Goal: Task Accomplishment & Management: Complete application form

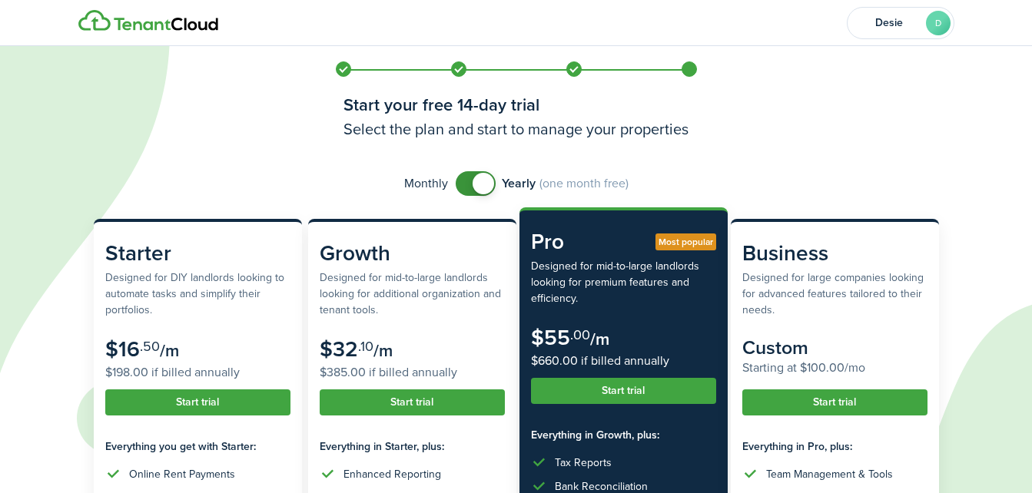
click at [468, 181] on span at bounding box center [475, 183] width 15 height 25
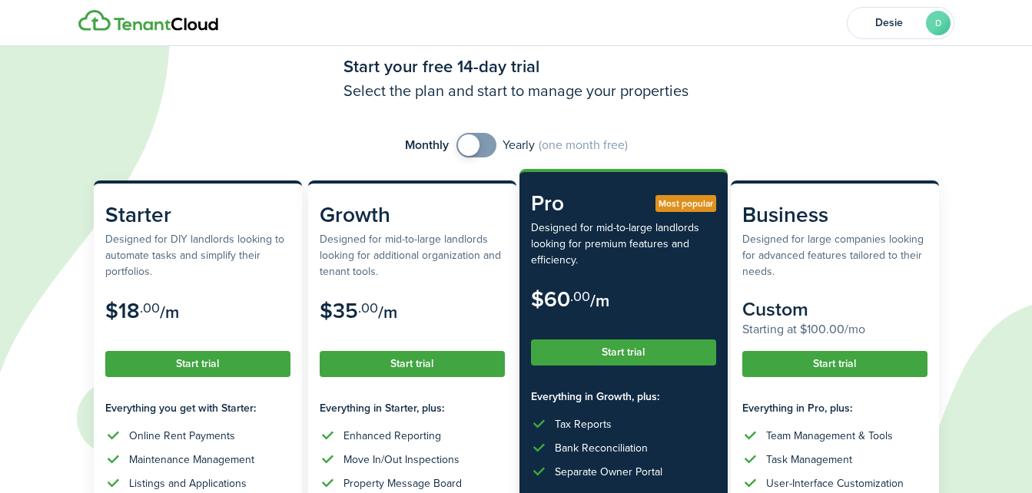
scroll to position [77, 0]
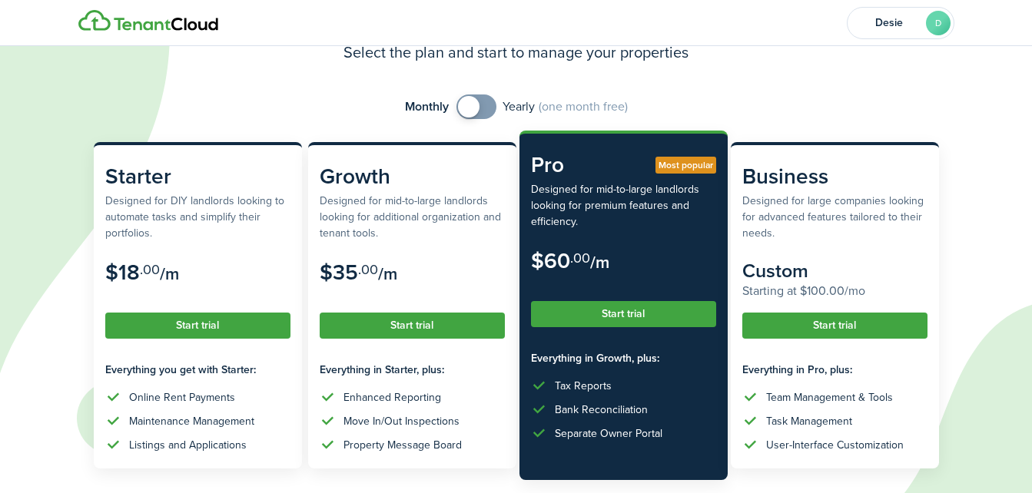
click at [484, 104] on span at bounding box center [476, 107] width 15 height 25
checkbox input "false"
click at [468, 107] on span at bounding box center [475, 107] width 15 height 25
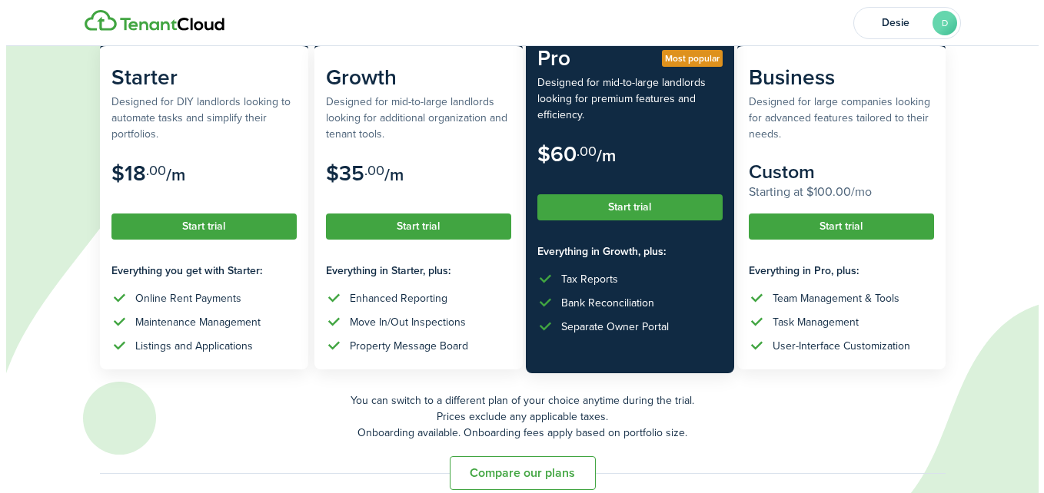
scroll to position [196, 0]
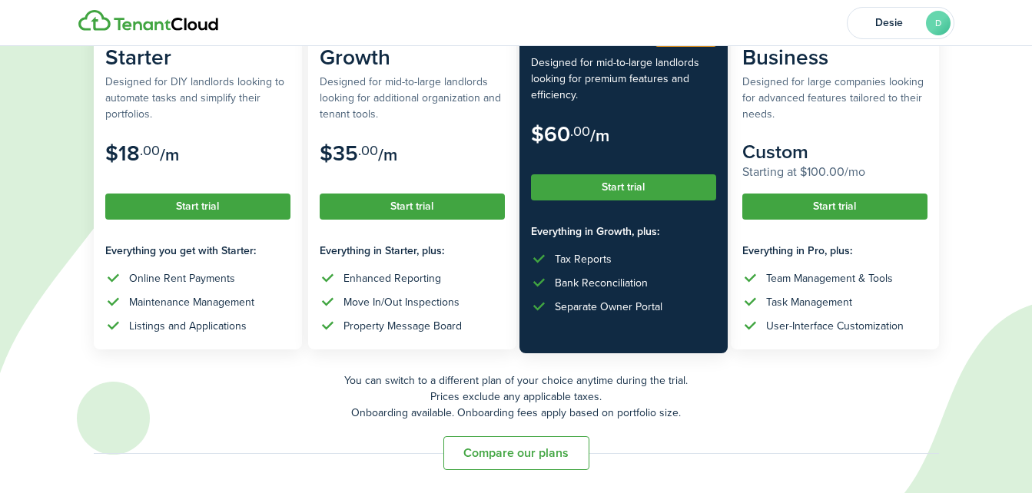
click at [646, 181] on button "Start trial" at bounding box center [623, 187] width 185 height 26
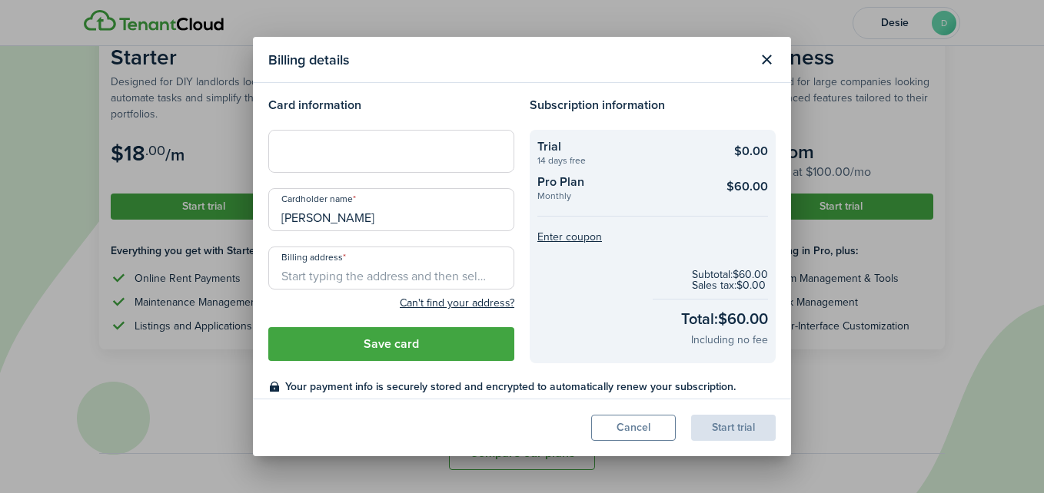
scroll to position [0, 0]
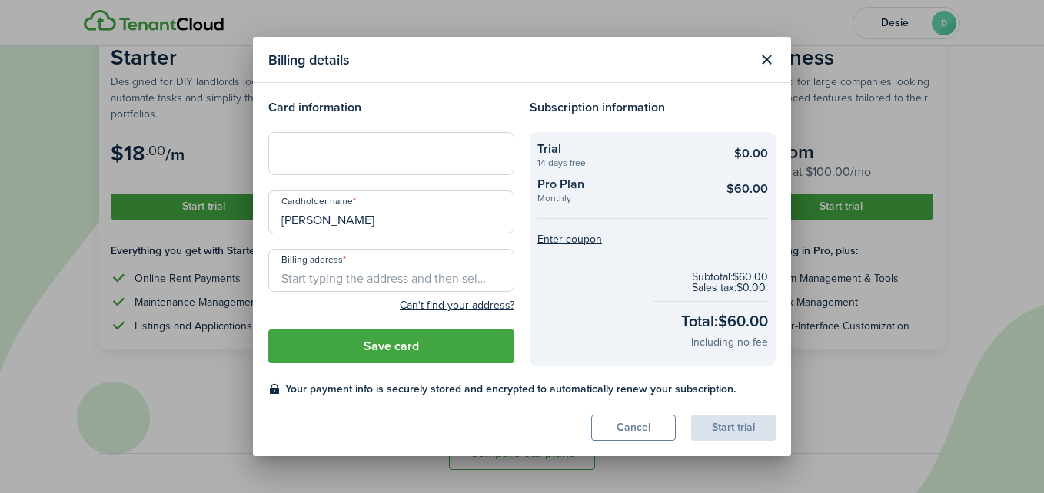
click at [330, 161] on div at bounding box center [391, 153] width 246 height 43
click at [316, 281] on input "Billing address" at bounding box center [391, 270] width 246 height 43
click at [381, 313] on span "[STREET_ADDRESS]" at bounding box center [342, 305] width 96 height 16
type input "[STREET_ADDRESS]"
click at [418, 347] on button "Save card" at bounding box center [391, 347] width 246 height 34
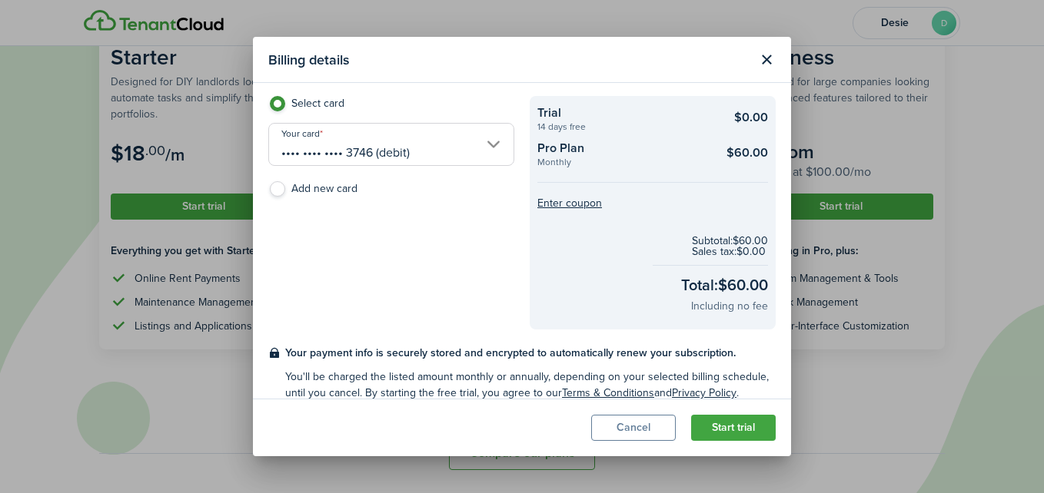
scroll to position [54, 0]
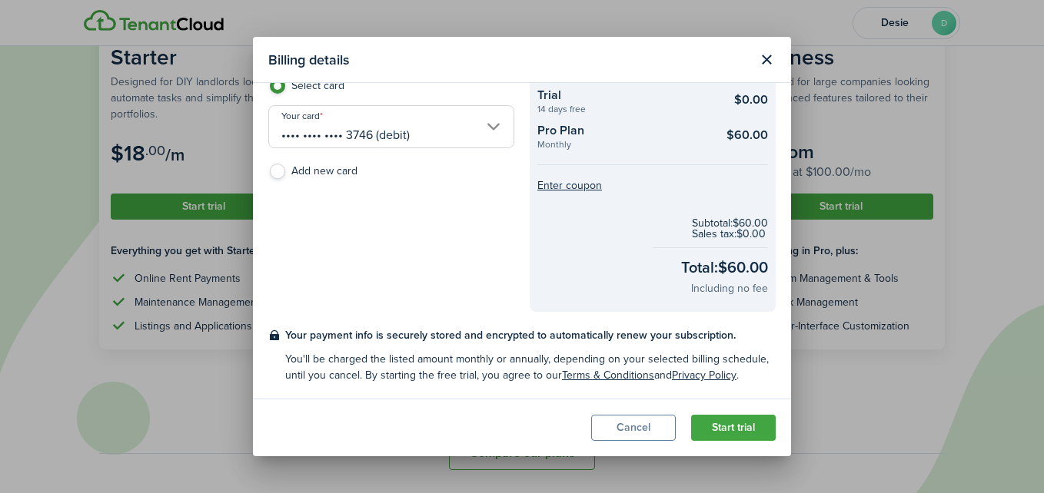
click at [742, 422] on button "Start trial" at bounding box center [733, 428] width 85 height 26
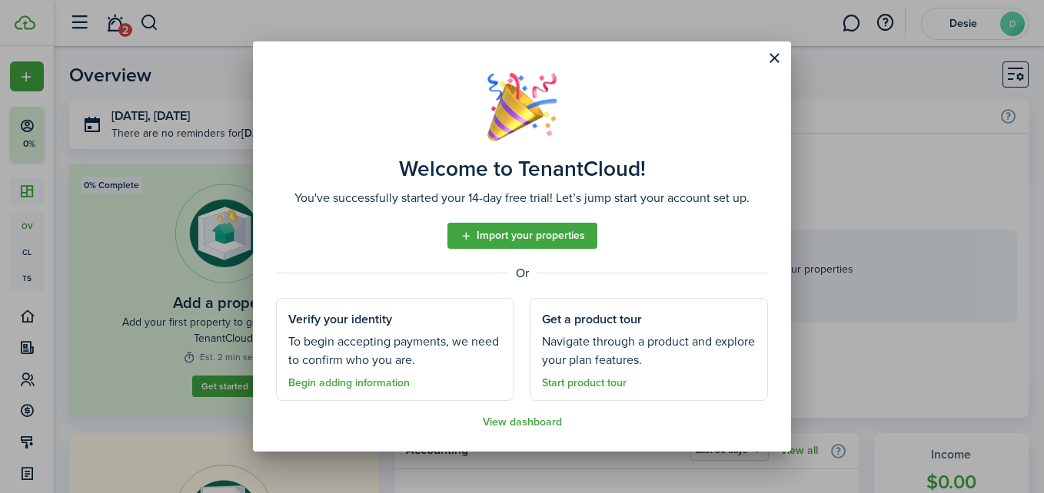
click at [592, 383] on link "Start product tour" at bounding box center [584, 383] width 85 height 12
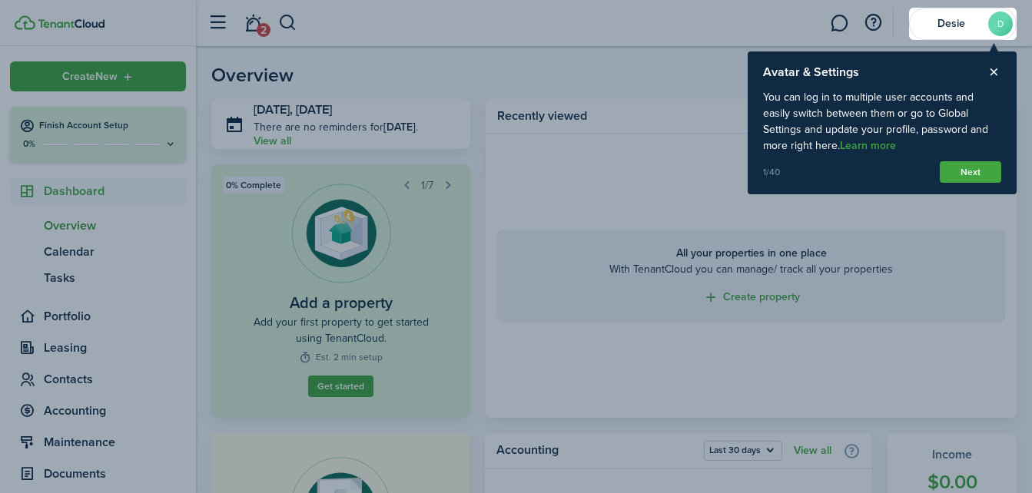
click at [975, 171] on button "Next" at bounding box center [970, 172] width 61 height 22
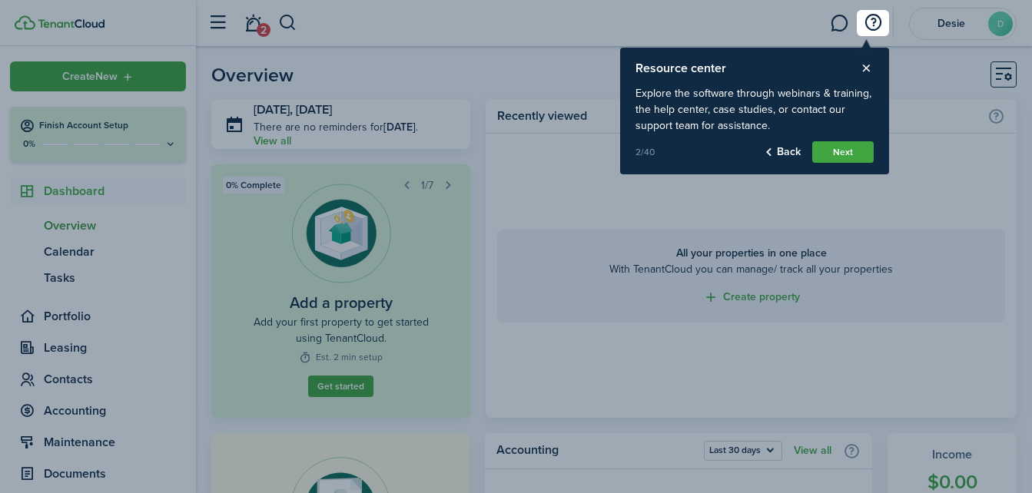
click at [843, 148] on button "Next" at bounding box center [842, 152] width 61 height 22
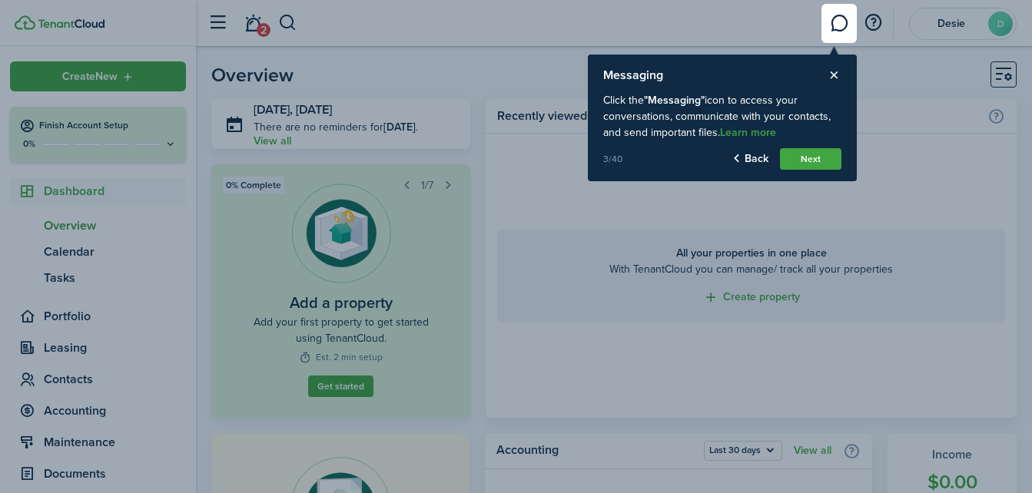
click at [824, 158] on button "Next" at bounding box center [810, 159] width 61 height 22
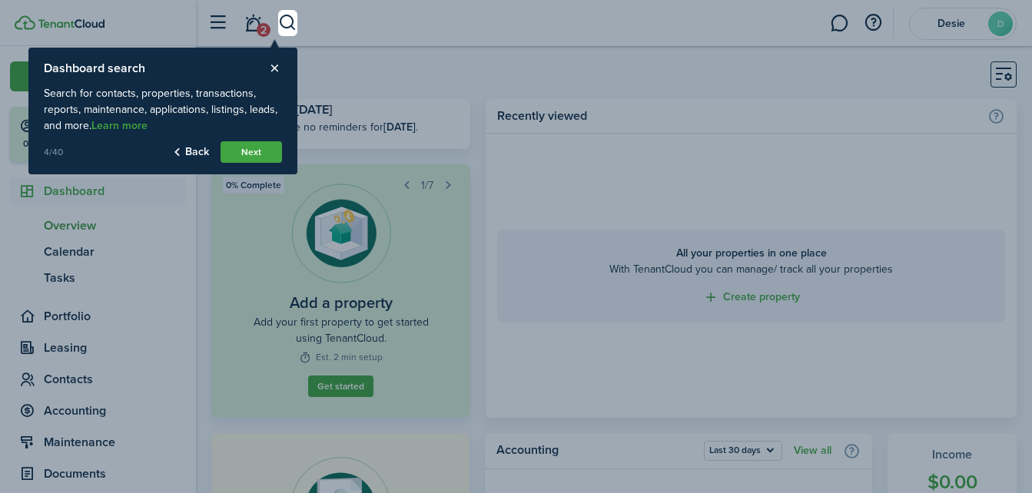
click at [248, 150] on button "Next" at bounding box center [251, 152] width 61 height 22
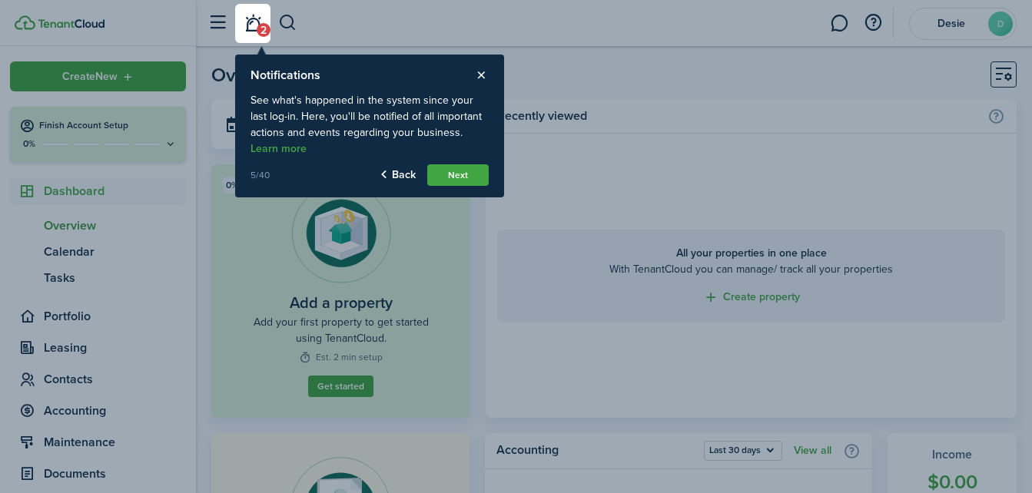
click at [471, 171] on button "Next" at bounding box center [457, 175] width 61 height 22
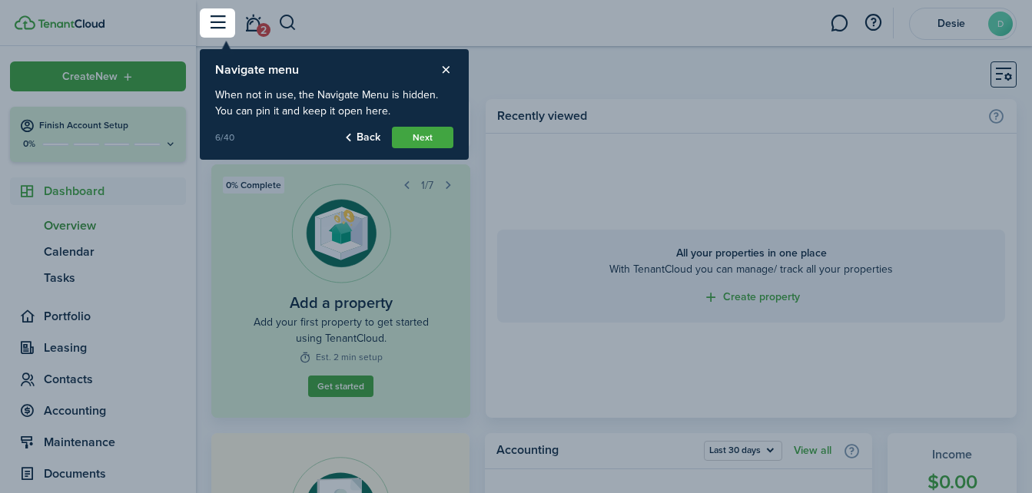
click at [437, 136] on button "Next" at bounding box center [422, 138] width 61 height 22
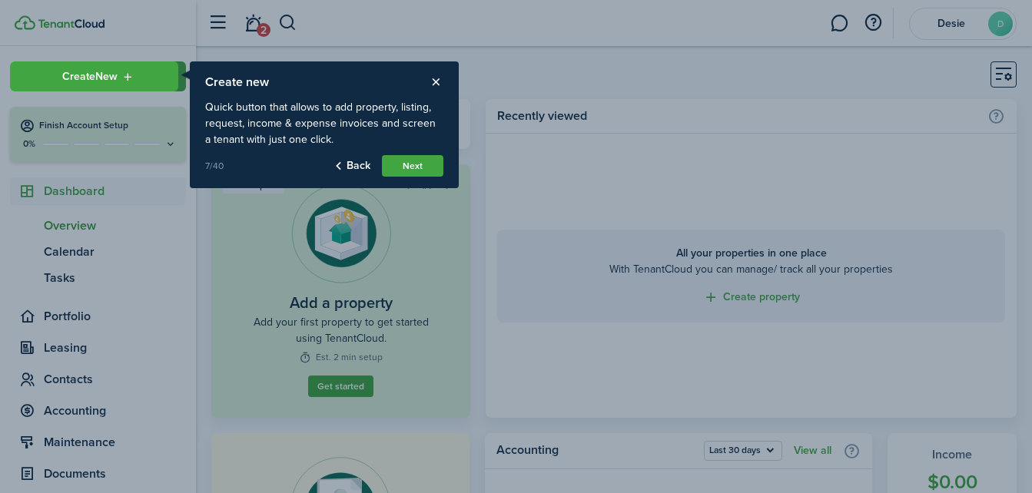
click at [410, 170] on button "Next" at bounding box center [412, 166] width 61 height 22
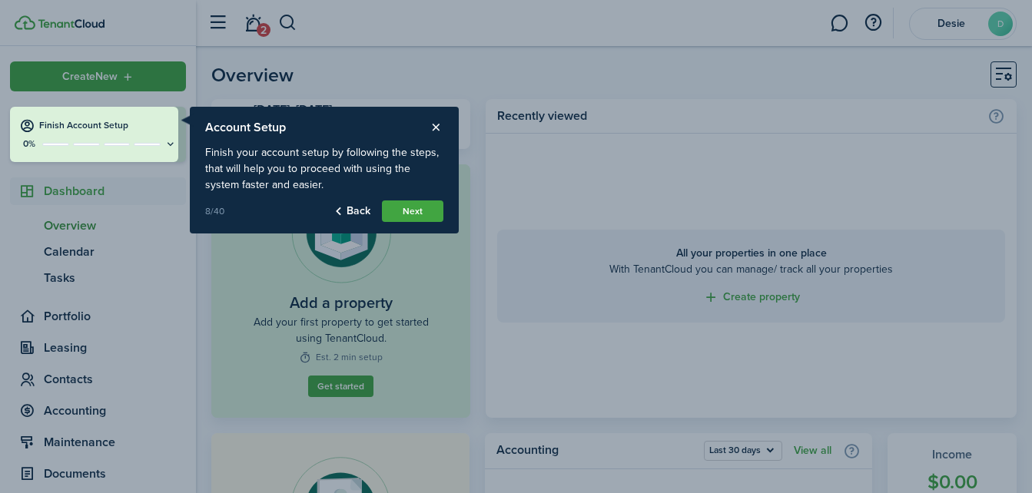
click at [423, 208] on button "Next" at bounding box center [412, 212] width 61 height 22
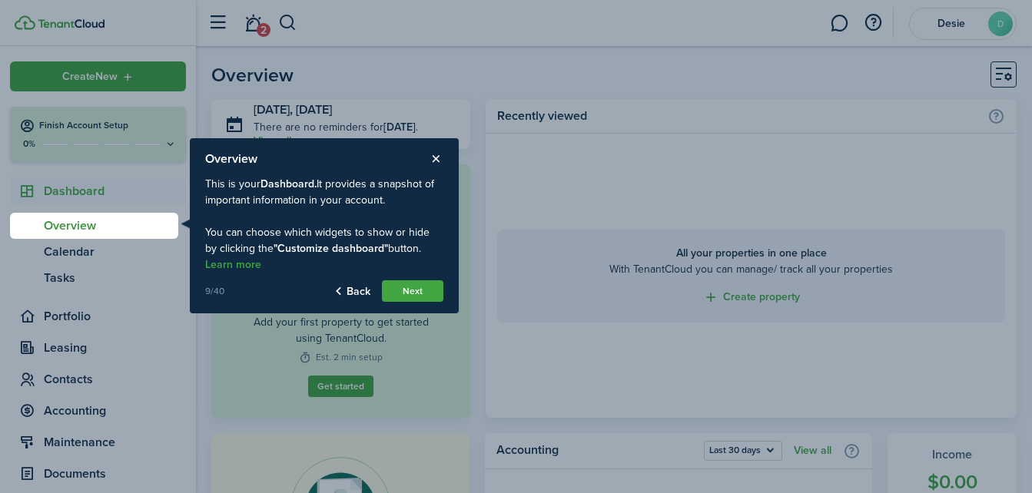
click at [423, 291] on button "Next" at bounding box center [412, 292] width 61 height 22
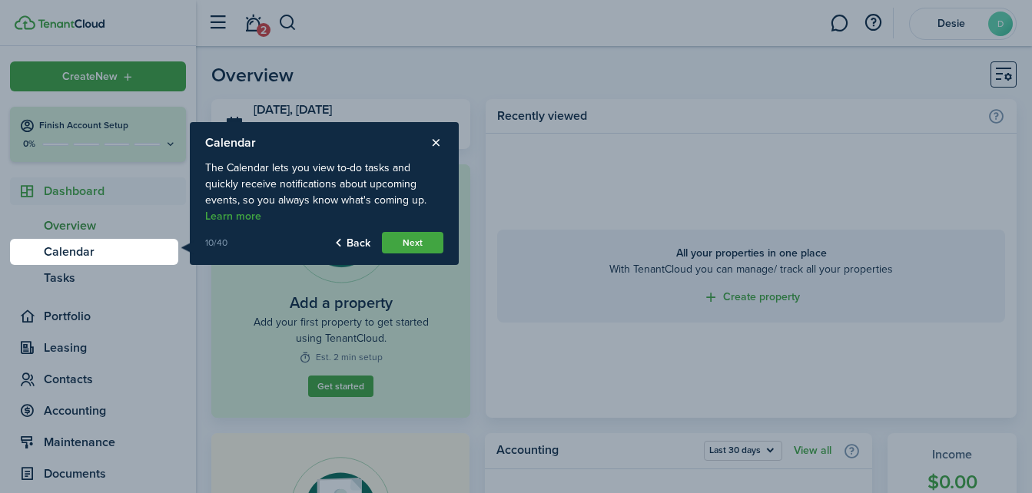
click at [414, 235] on button "Next" at bounding box center [412, 243] width 61 height 22
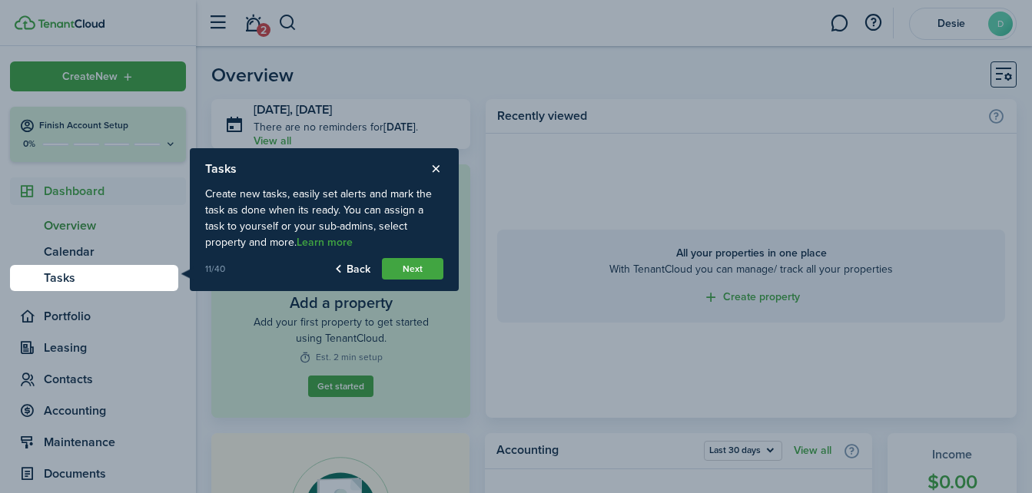
click at [417, 261] on button "Next" at bounding box center [412, 269] width 61 height 22
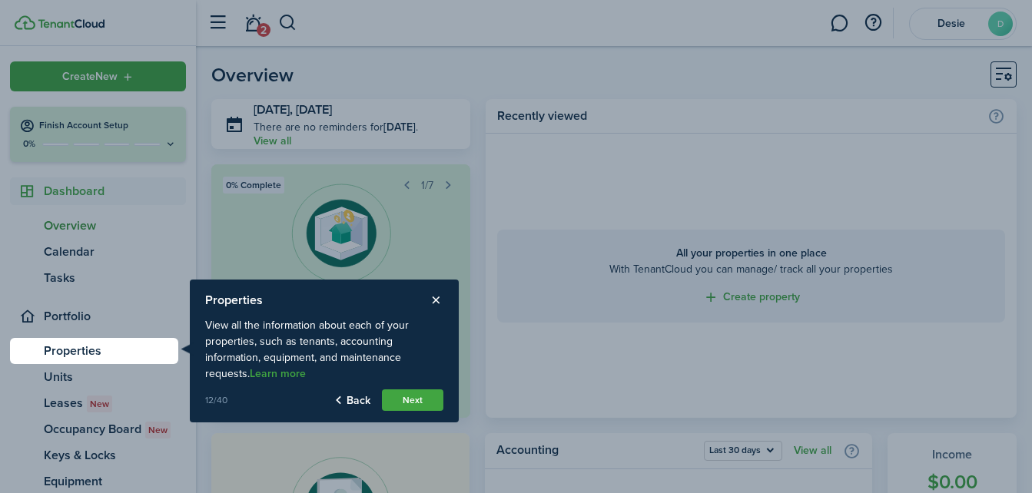
click at [416, 398] on button "Next" at bounding box center [412, 401] width 61 height 22
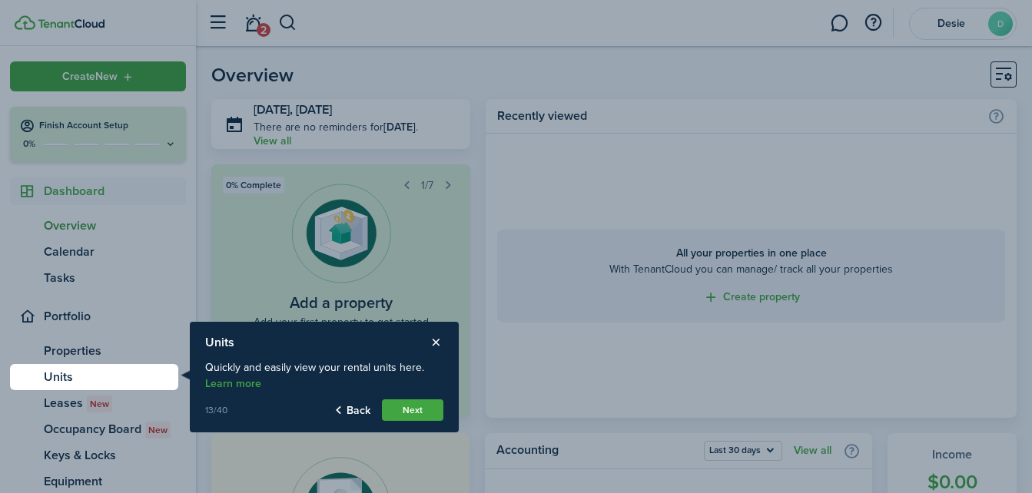
click at [424, 409] on button "Next" at bounding box center [412, 411] width 61 height 22
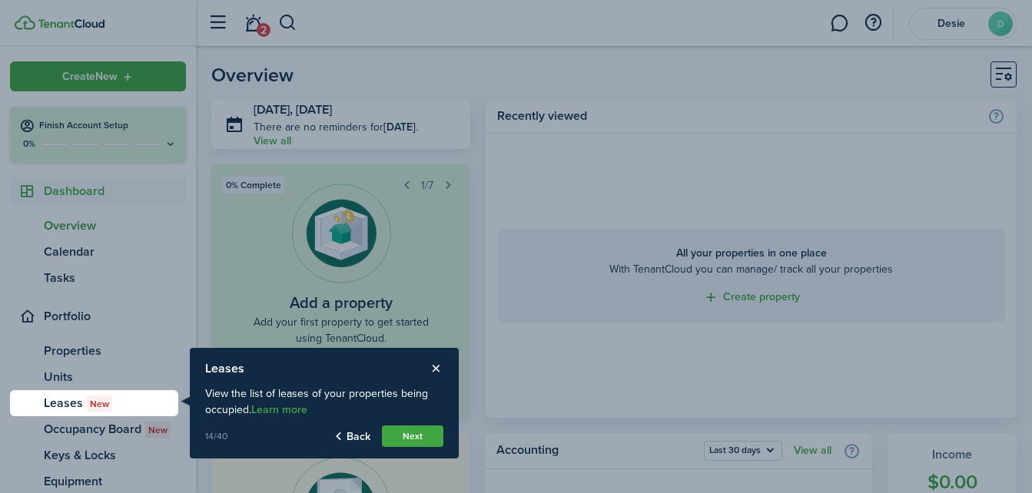
click at [412, 433] on button "Next" at bounding box center [412, 437] width 61 height 22
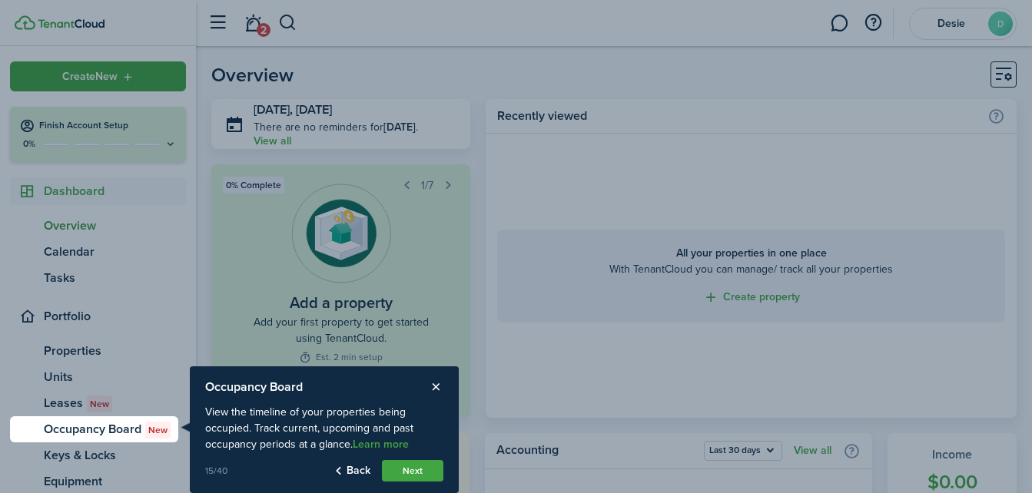
click at [414, 471] on button "Next" at bounding box center [412, 471] width 61 height 22
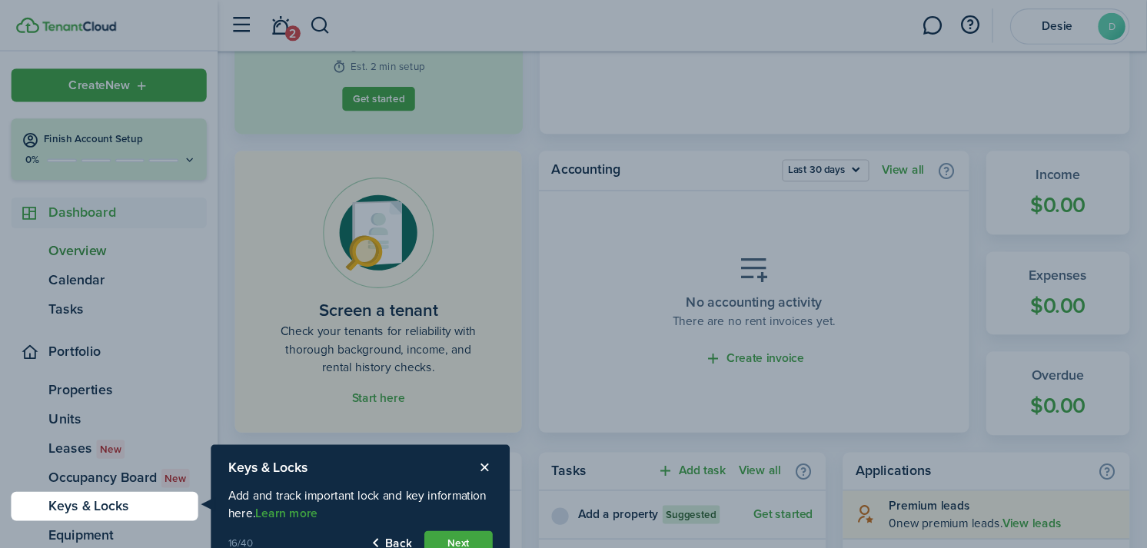
scroll to position [77, 0]
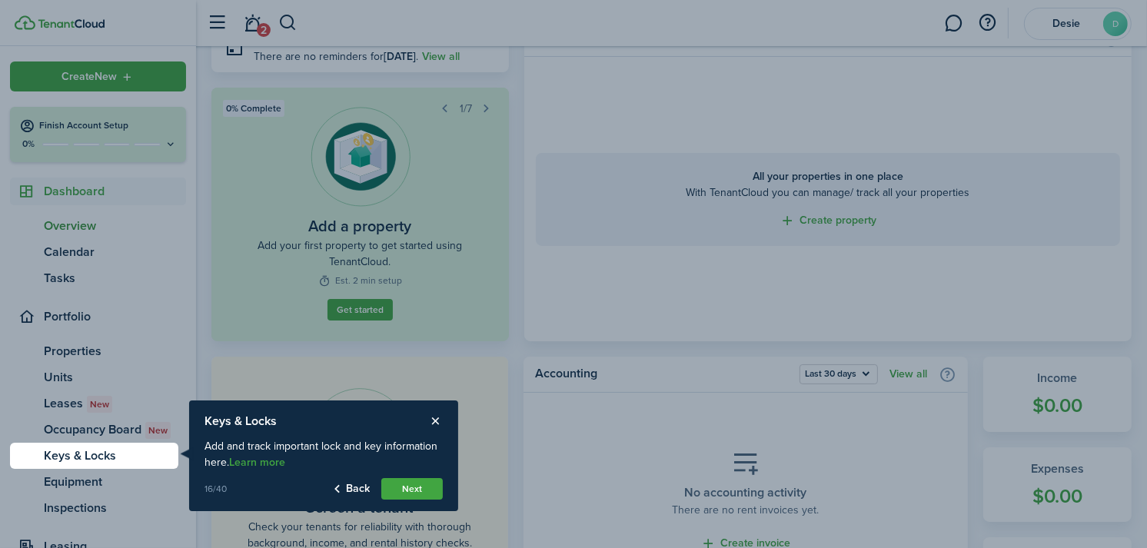
click at [414, 481] on button "Next" at bounding box center [411, 489] width 61 height 22
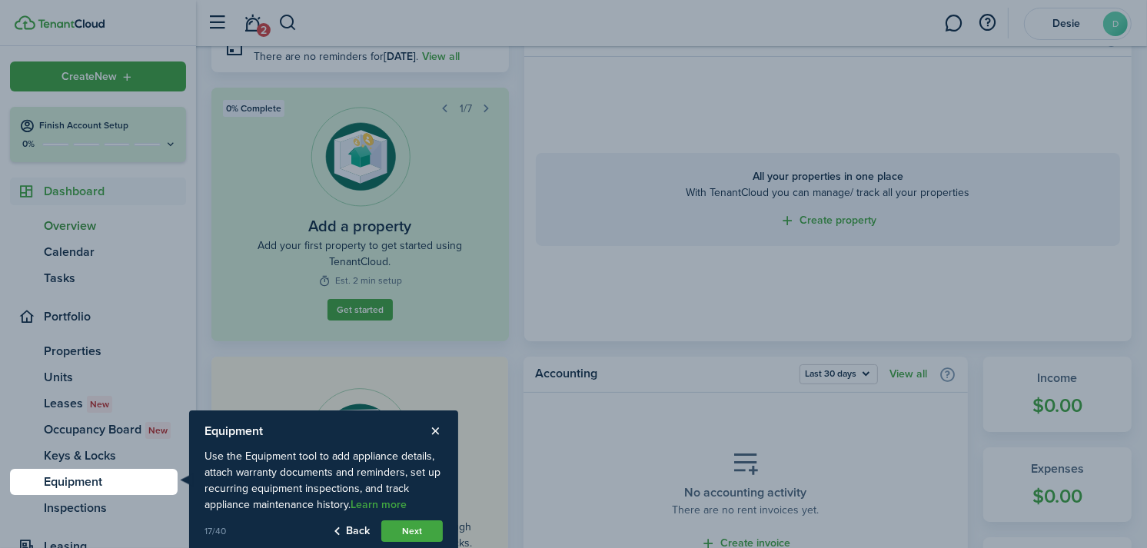
click at [414, 493] on button "Next" at bounding box center [411, 531] width 61 height 22
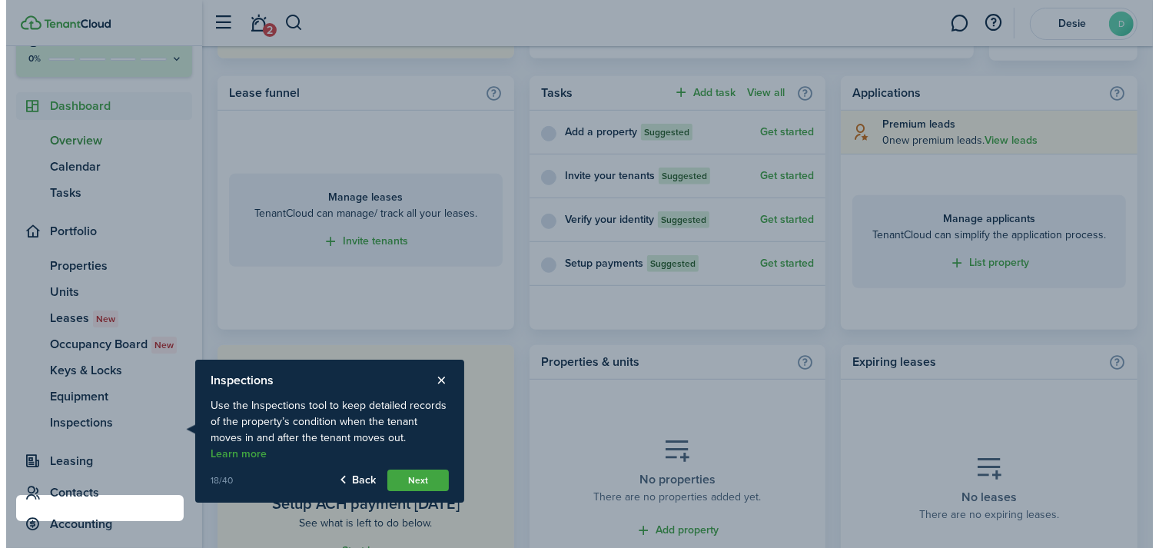
scroll to position [674, 0]
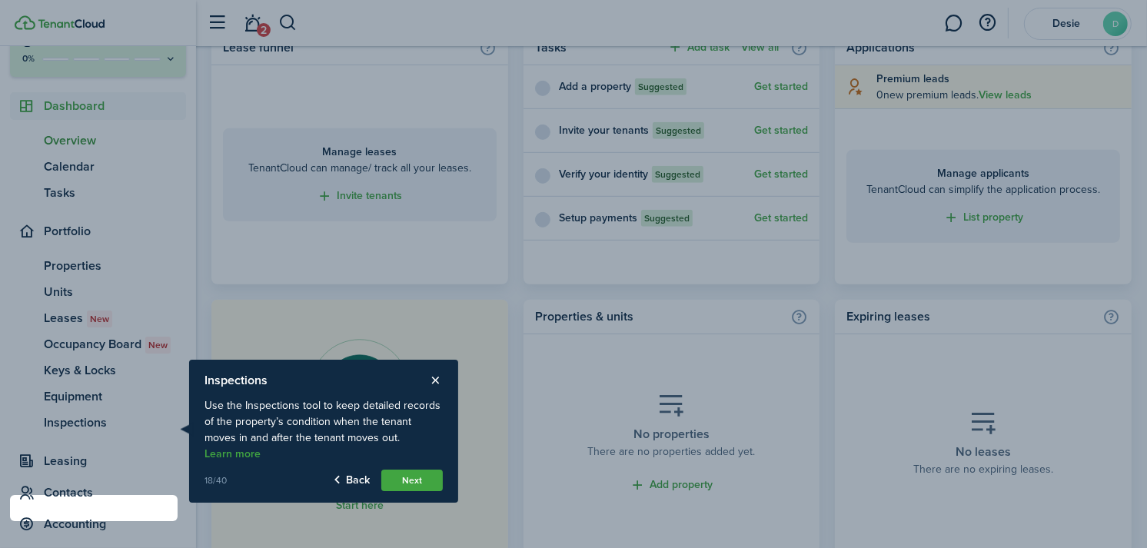
click at [413, 470] on button "Next" at bounding box center [411, 481] width 61 height 22
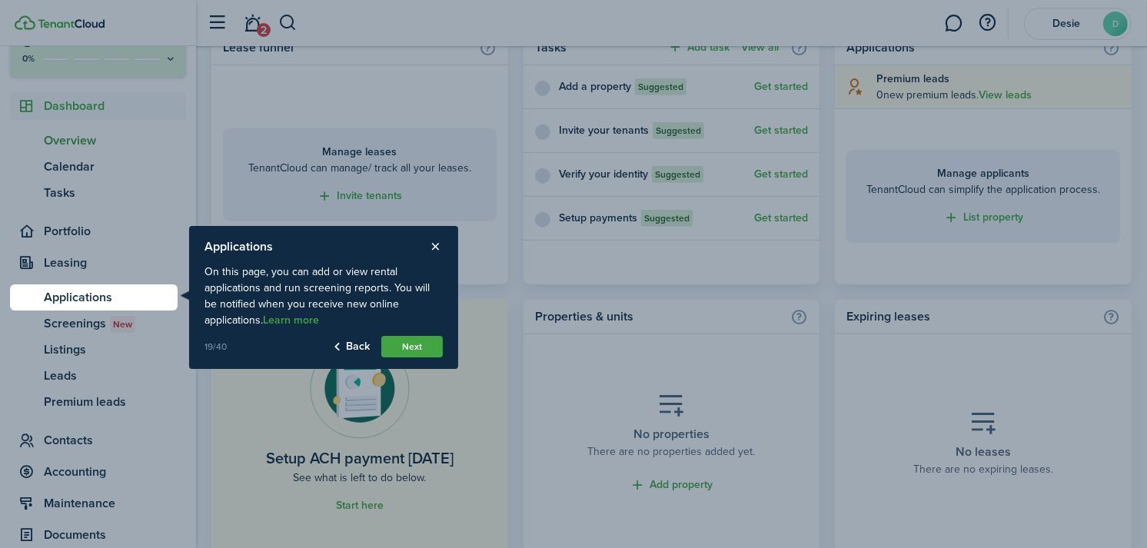
click at [418, 344] on button "Next" at bounding box center [411, 347] width 61 height 22
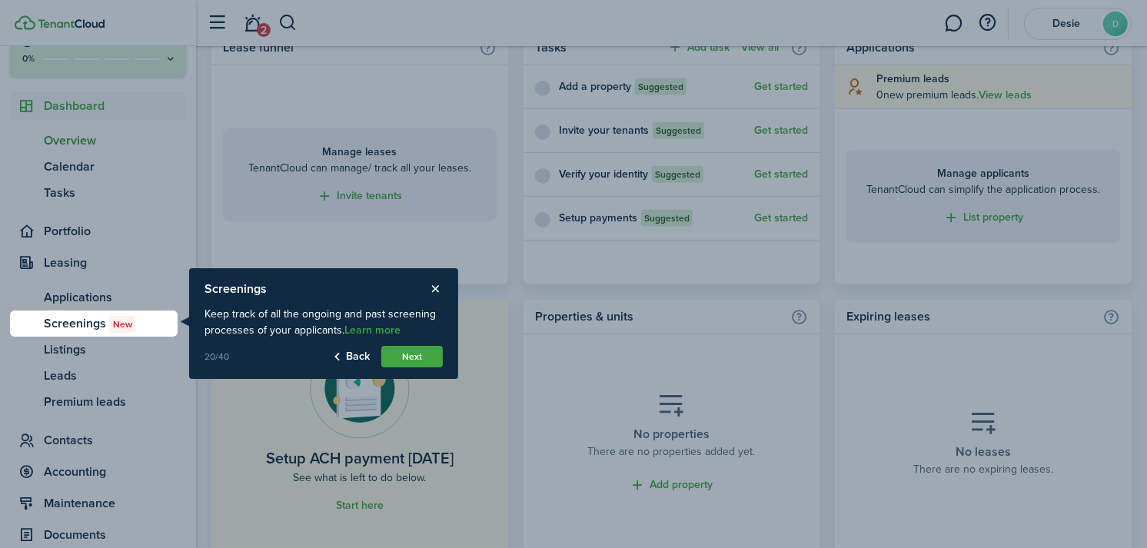
click at [419, 351] on button "Next" at bounding box center [411, 357] width 61 height 22
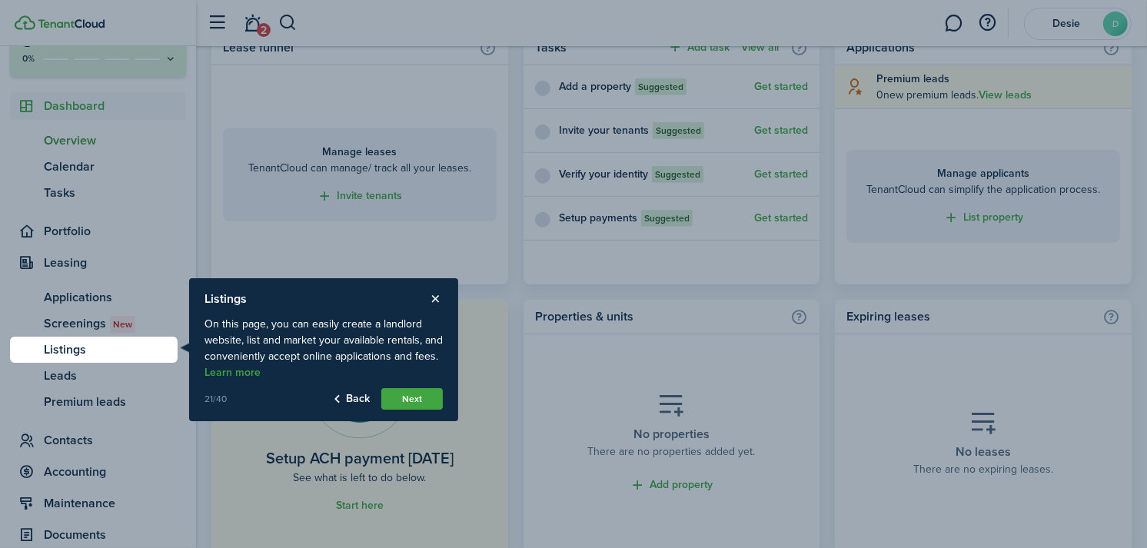
click at [401, 397] on button "Next" at bounding box center [411, 399] width 61 height 22
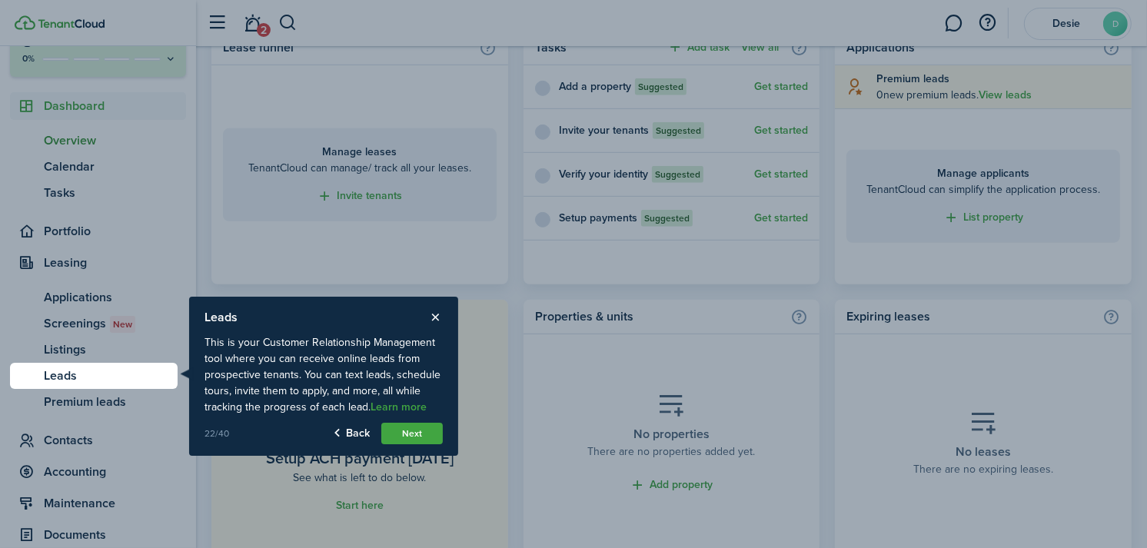
click at [413, 431] on button "Next" at bounding box center [411, 434] width 61 height 22
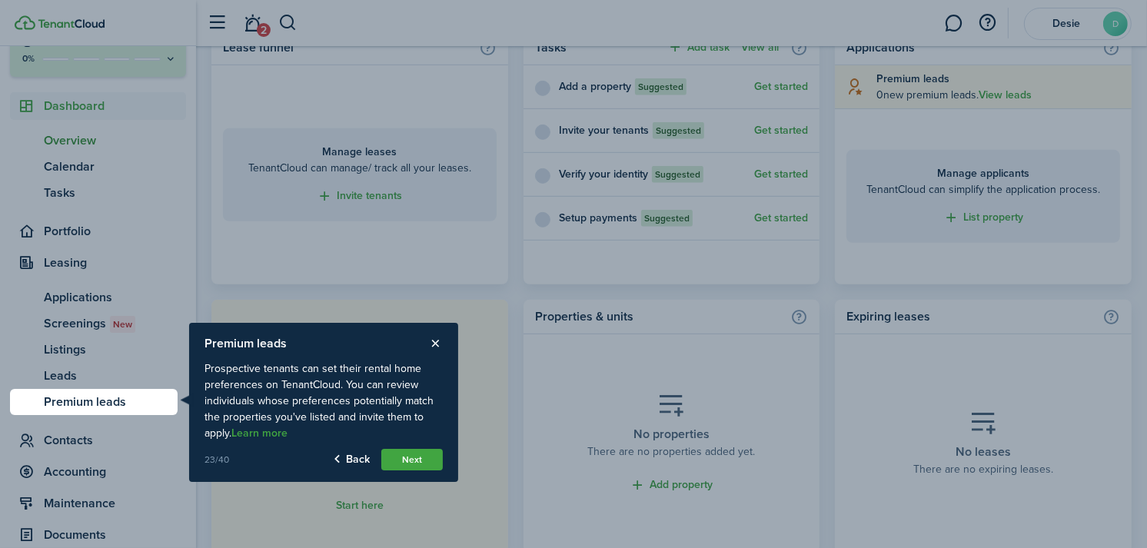
click at [421, 453] on button "Next" at bounding box center [411, 460] width 61 height 22
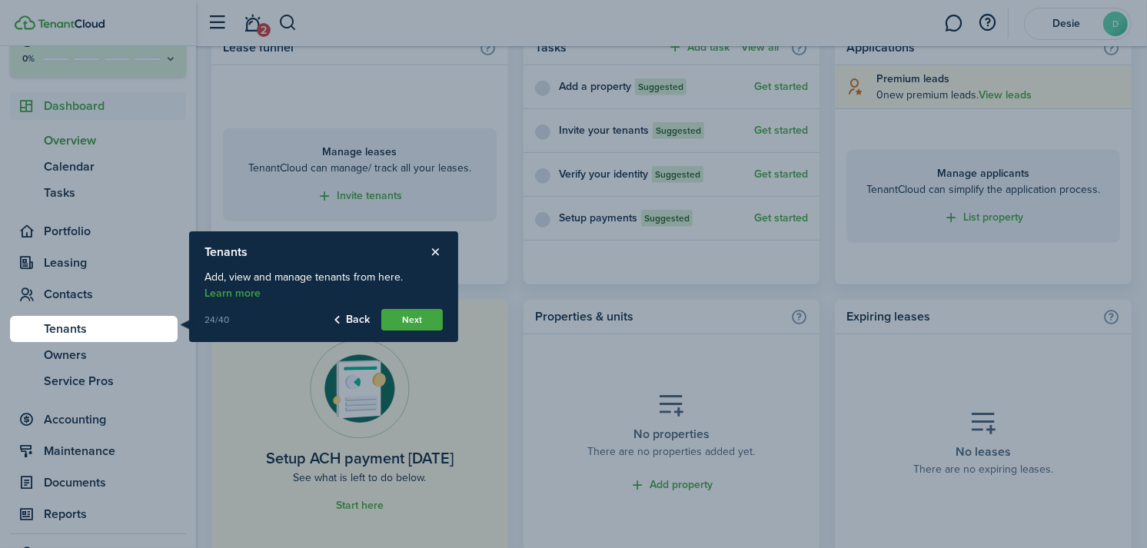
click at [412, 317] on button "Next" at bounding box center [411, 320] width 61 height 22
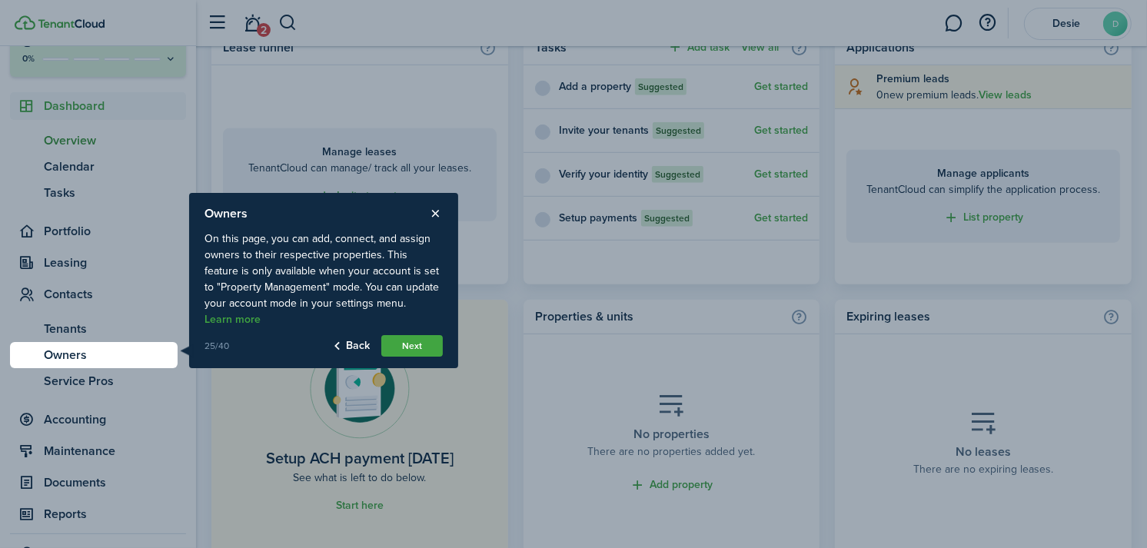
click at [424, 342] on button "Next" at bounding box center [411, 346] width 61 height 22
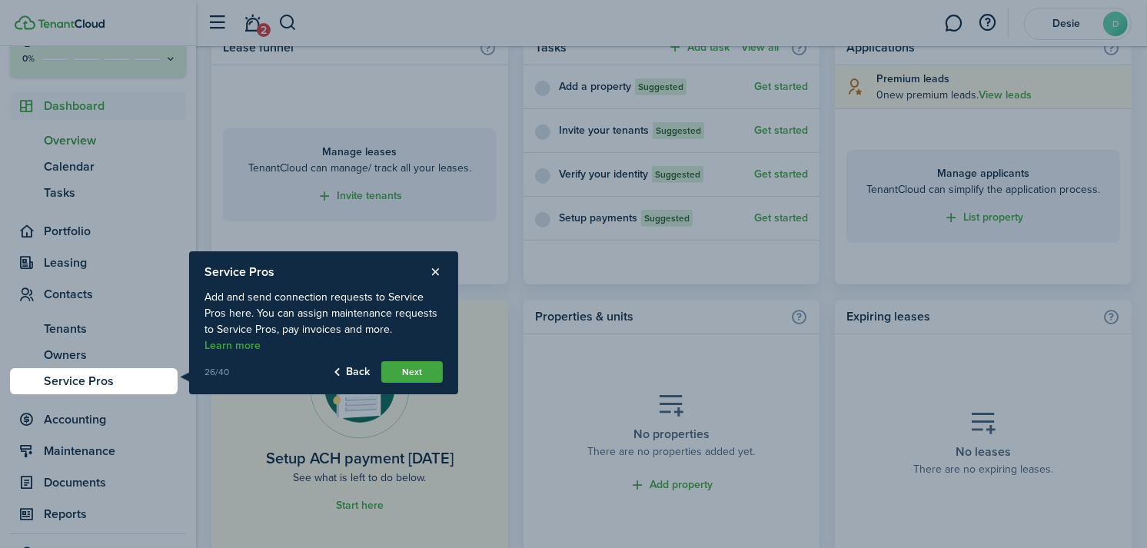
click at [405, 364] on button "Next" at bounding box center [411, 372] width 61 height 22
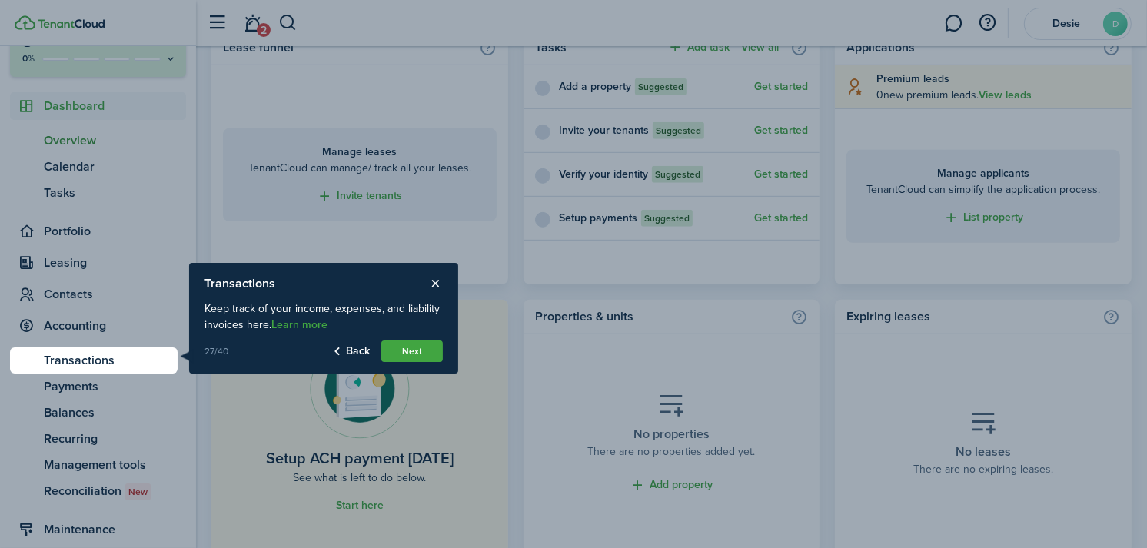
click at [420, 347] on button "Next" at bounding box center [411, 351] width 61 height 22
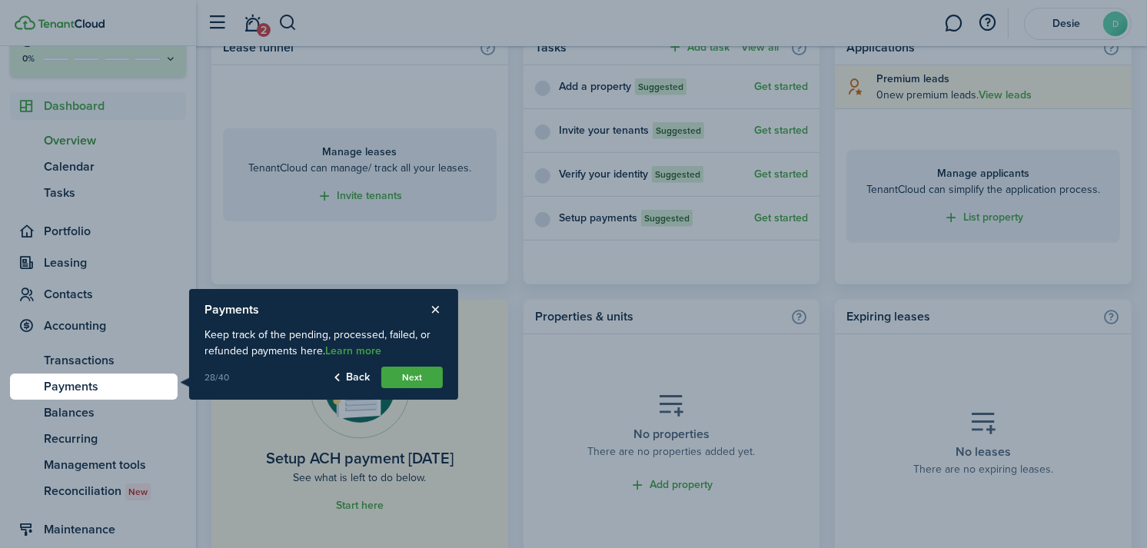
click at [415, 373] on button "Next" at bounding box center [411, 378] width 61 height 22
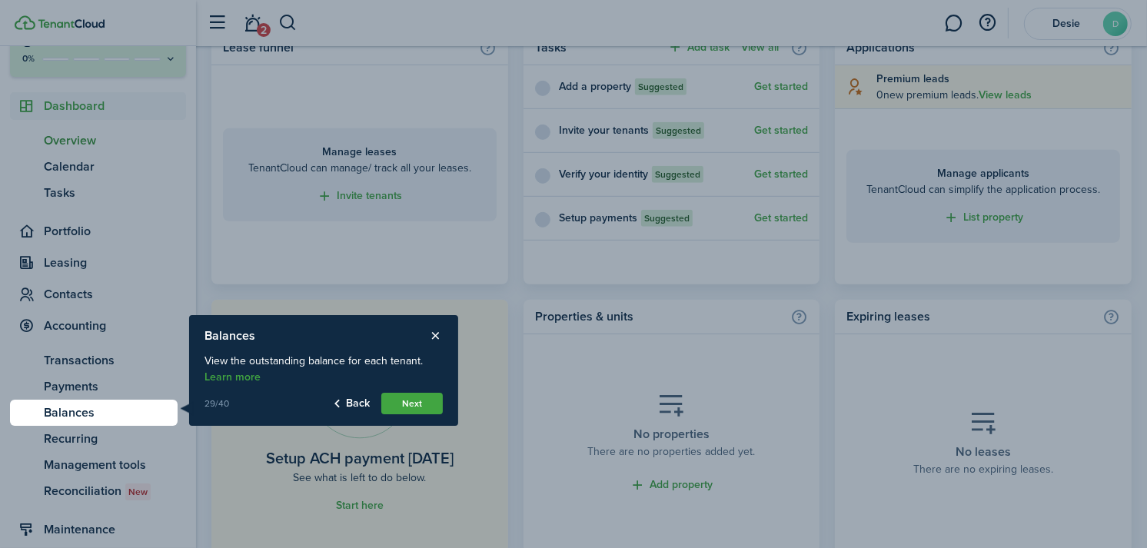
click at [410, 404] on button "Next" at bounding box center [411, 404] width 61 height 22
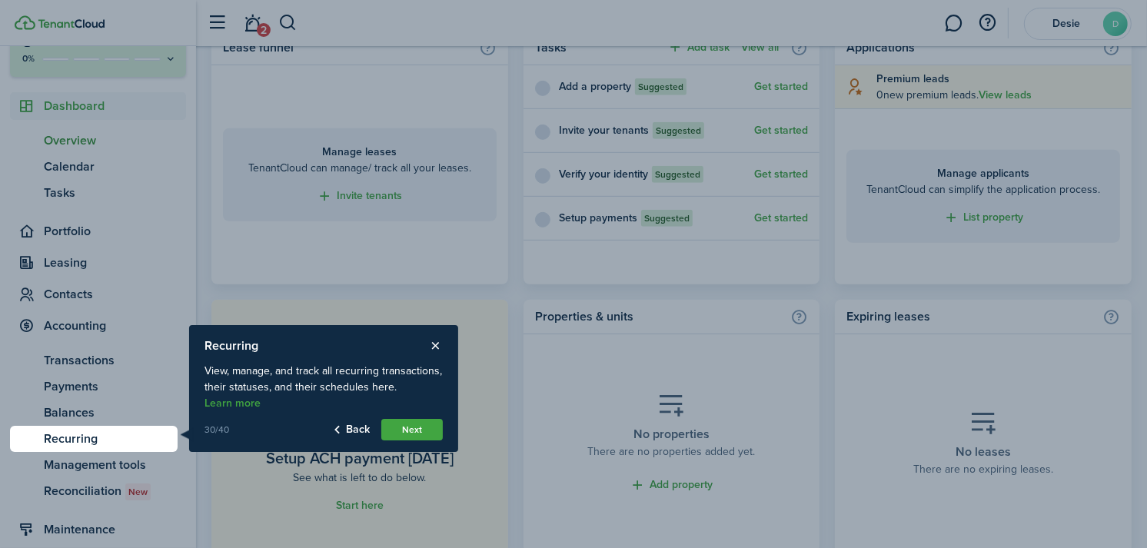
click at [410, 429] on button "Next" at bounding box center [411, 430] width 61 height 22
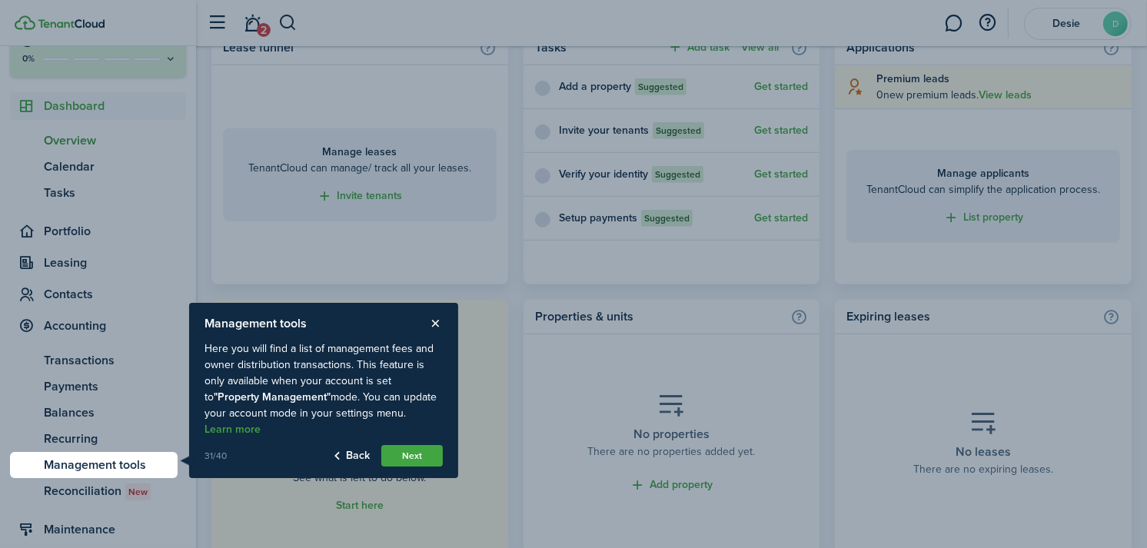
click at [388, 451] on button "Next" at bounding box center [411, 456] width 61 height 22
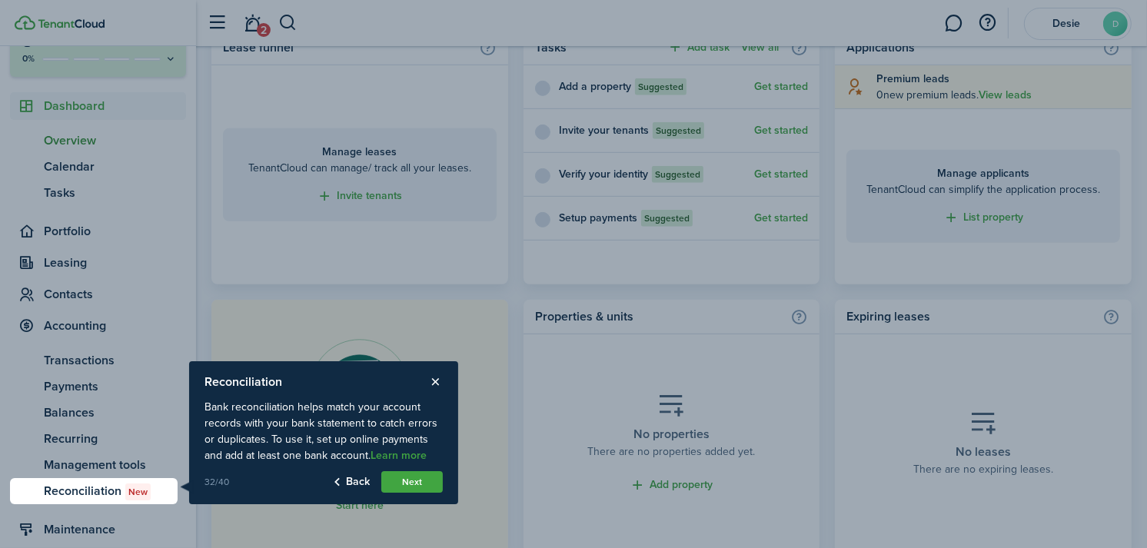
click at [413, 477] on button "Next" at bounding box center [411, 482] width 61 height 22
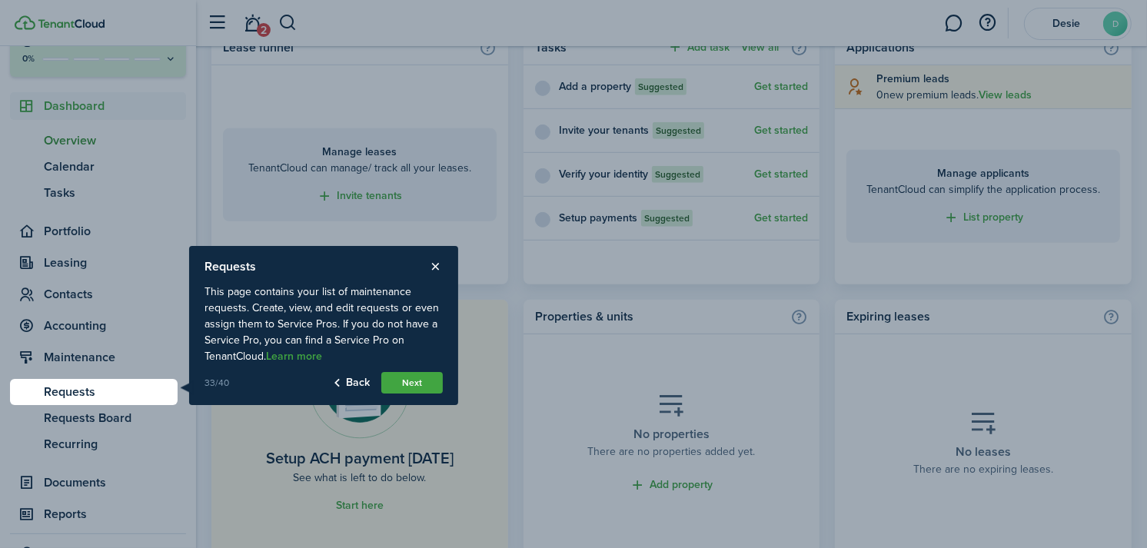
click at [412, 379] on button "Next" at bounding box center [411, 383] width 61 height 22
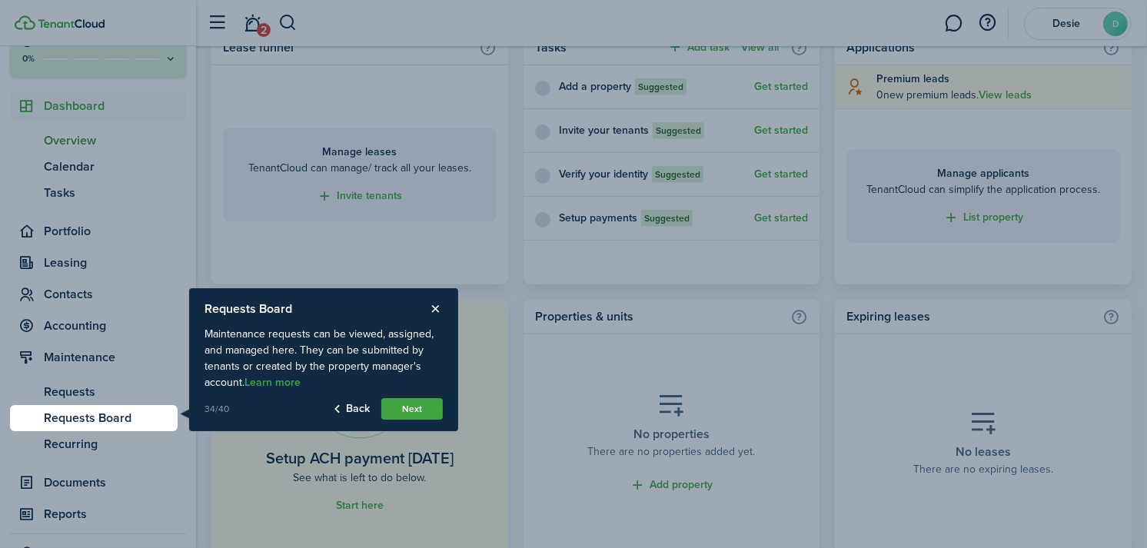
click at [410, 410] on button "Next" at bounding box center [411, 409] width 61 height 22
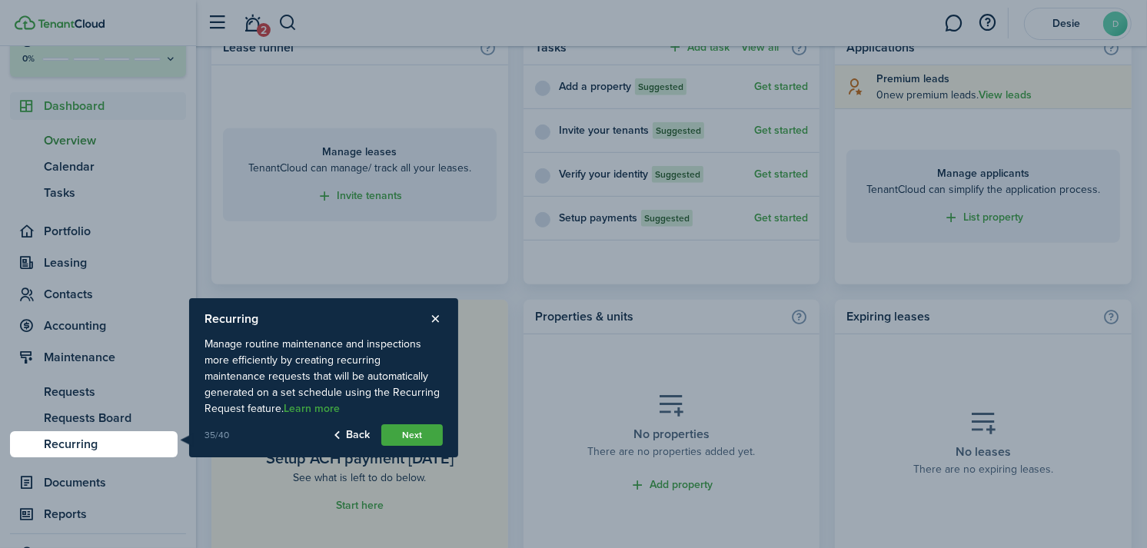
click at [414, 426] on button "Next" at bounding box center [411, 435] width 61 height 22
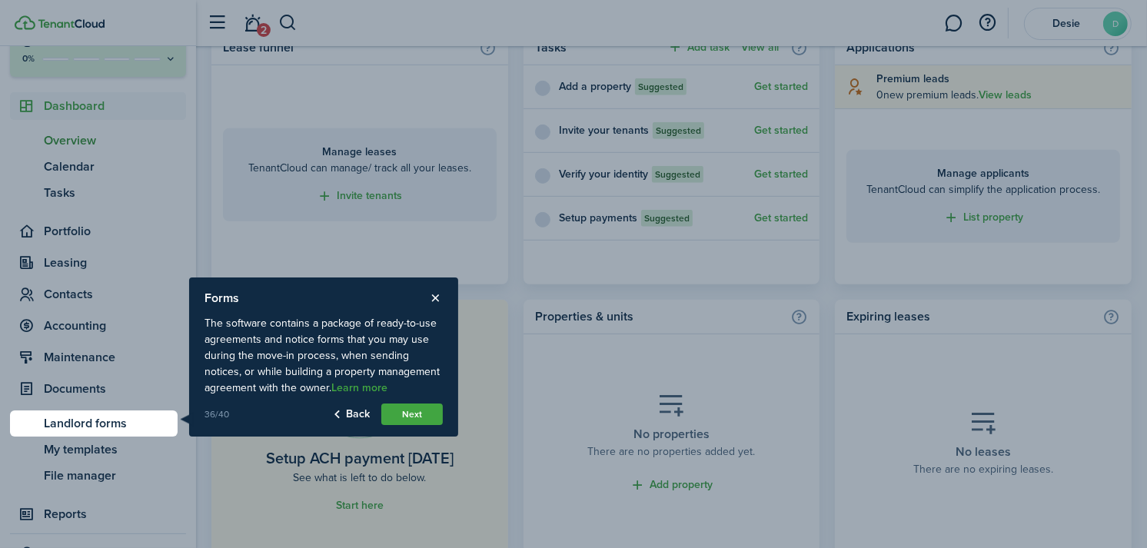
click at [402, 416] on button "Next" at bounding box center [411, 415] width 61 height 22
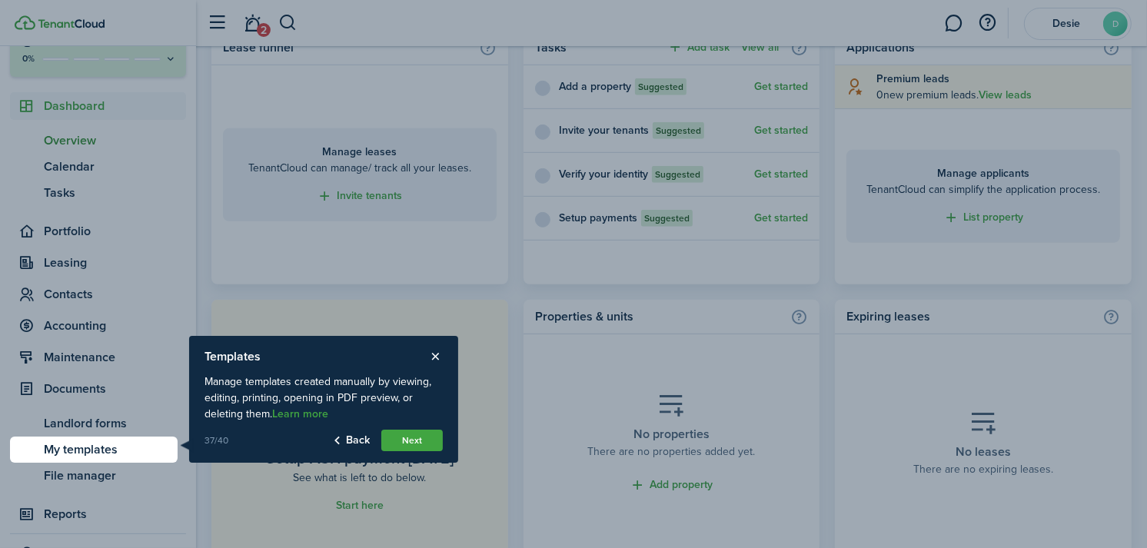
click at [413, 441] on button "Next" at bounding box center [411, 441] width 61 height 22
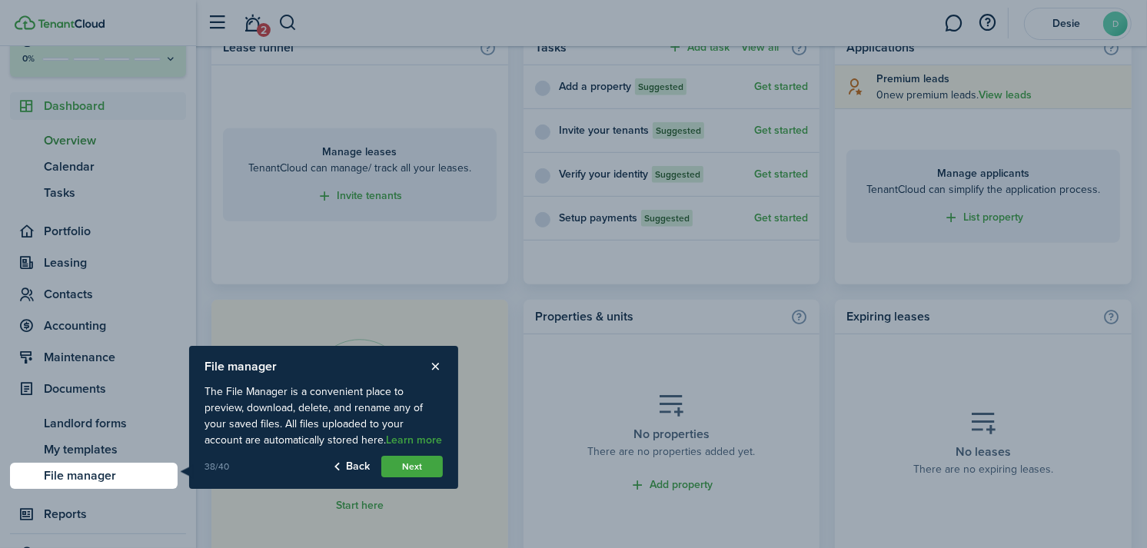
click at [410, 469] on button "Next" at bounding box center [411, 467] width 61 height 22
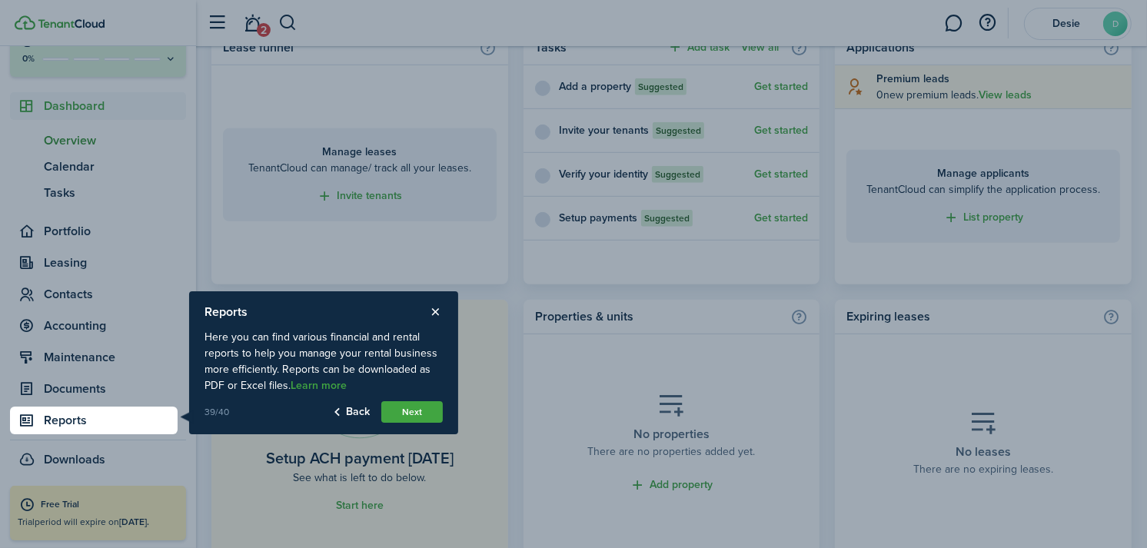
click at [426, 408] on button "Next" at bounding box center [411, 412] width 61 height 22
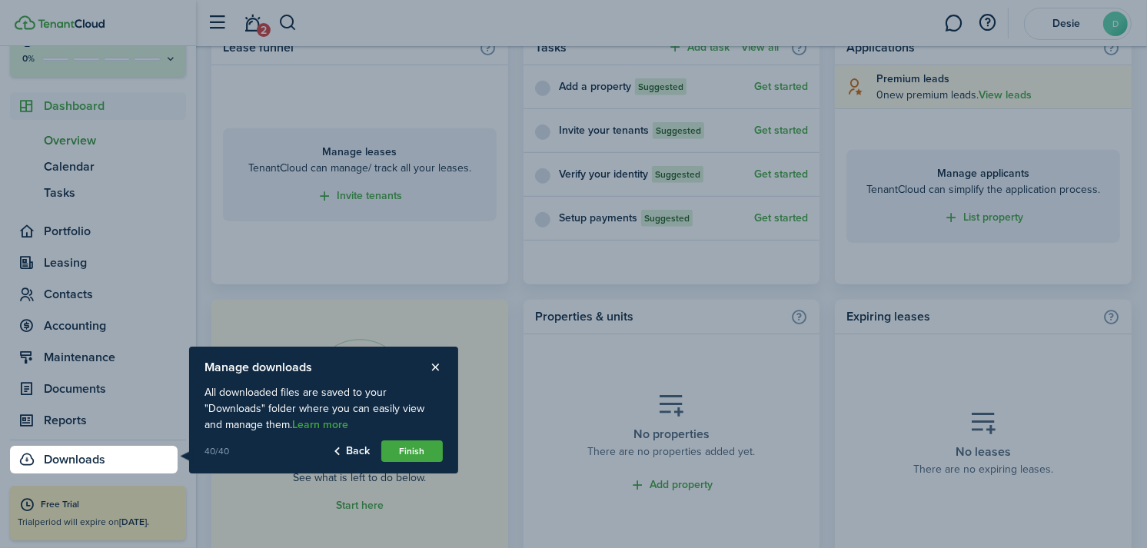
click at [410, 446] on button "Finish" at bounding box center [411, 451] width 61 height 22
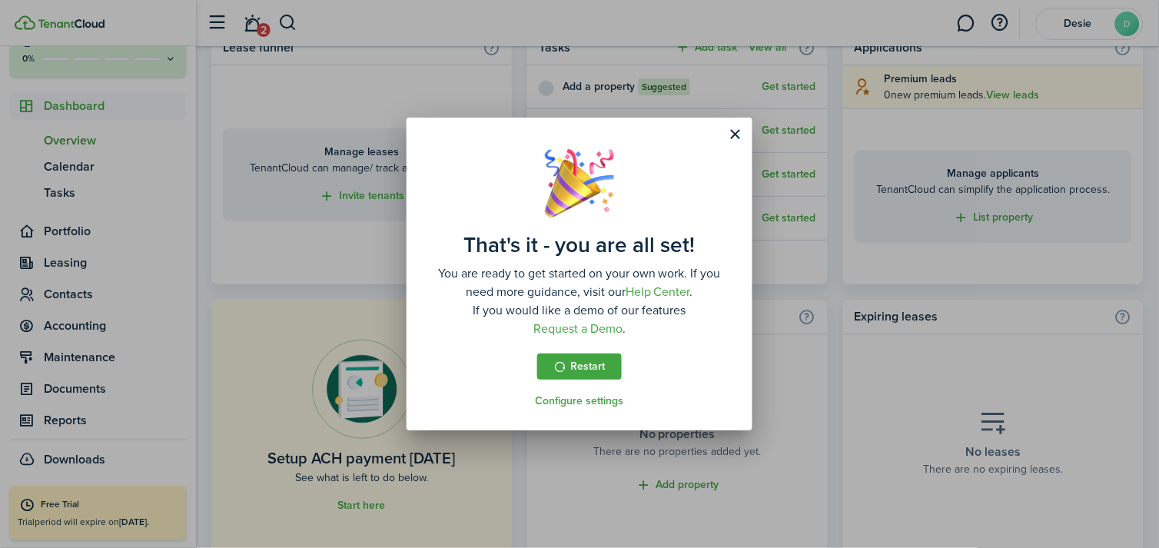
click at [584, 401] on link "Configure settings" at bounding box center [580, 401] width 88 height 12
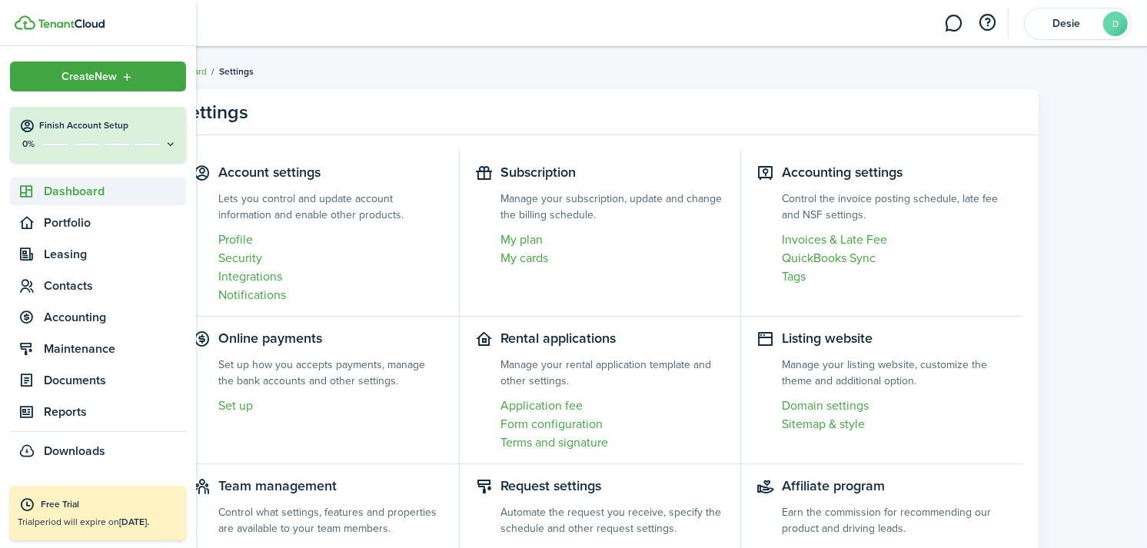
click at [81, 196] on span "Dashboard" at bounding box center [115, 191] width 142 height 18
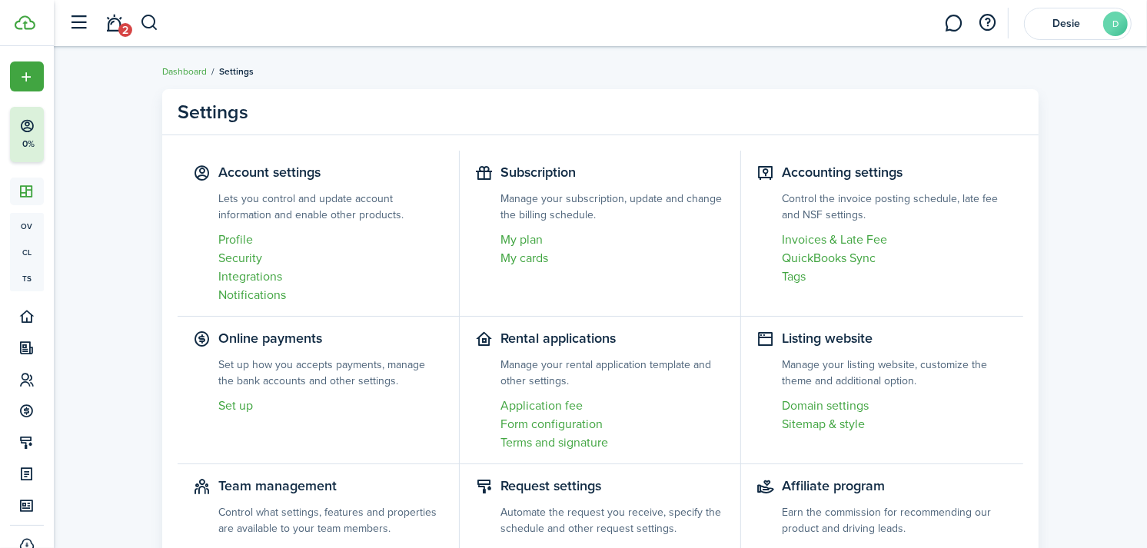
click at [189, 71] on link "Dashboard" at bounding box center [184, 72] width 45 height 14
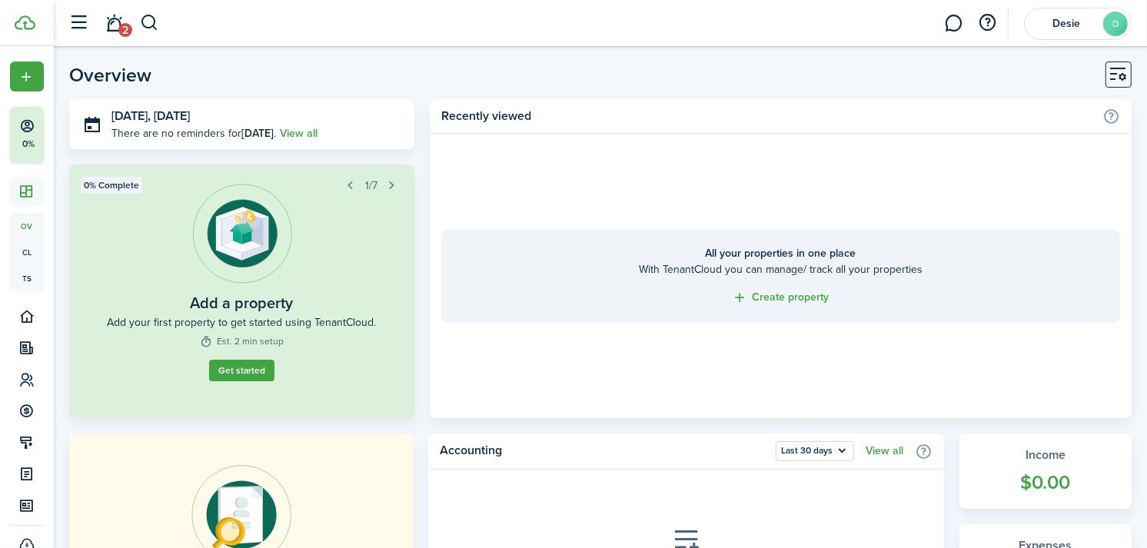
click at [228, 377] on link "Get started" at bounding box center [241, 371] width 65 height 22
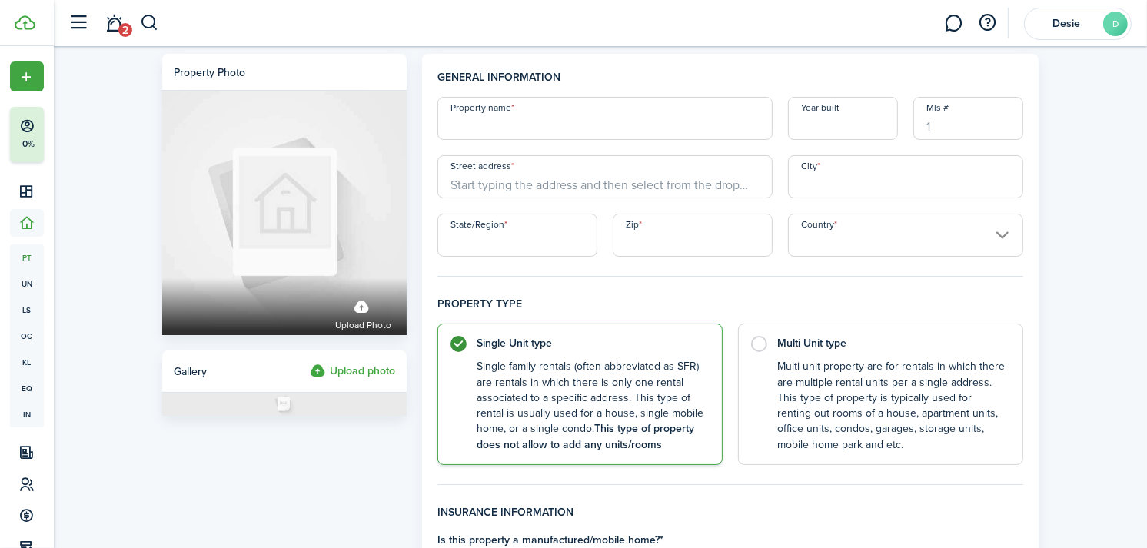
click at [531, 121] on input "Property name" at bounding box center [604, 118] width 335 height 43
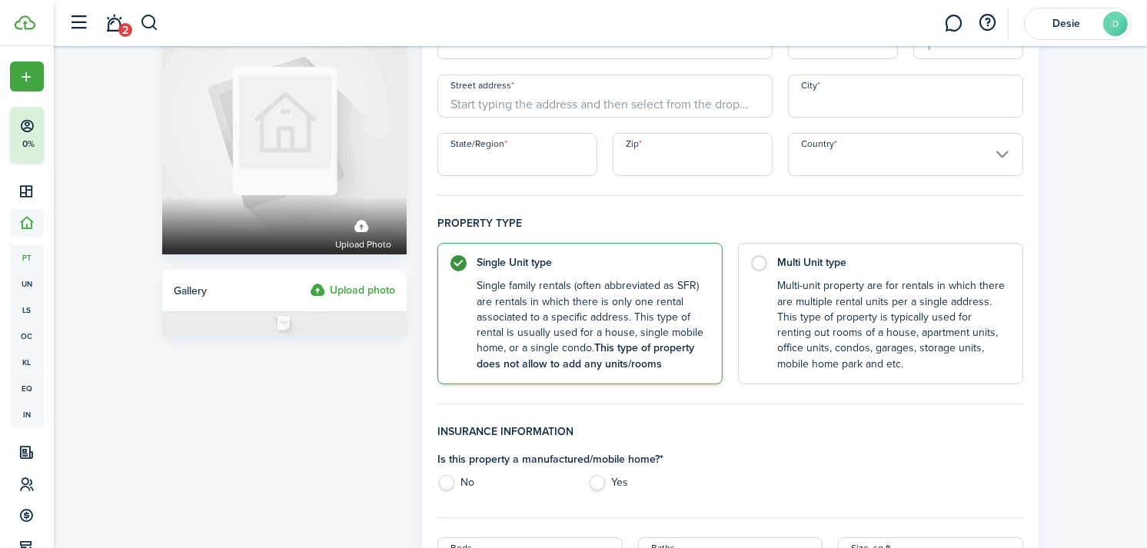
scroll to position [85, 0]
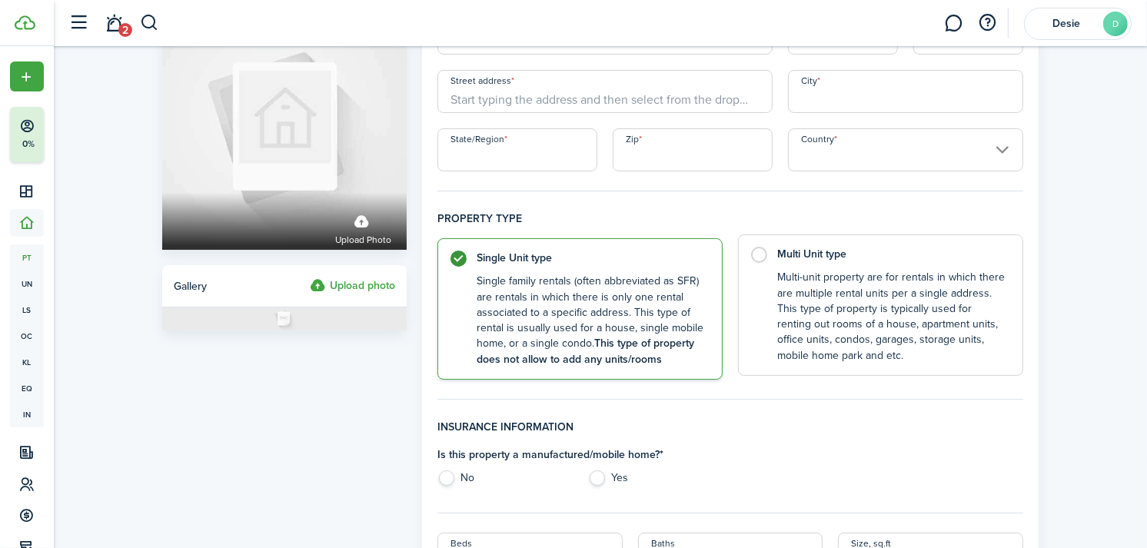
click at [790, 281] on control-radio-card-description "Multi-unit property are for rentals in which there are multiple rental units pe…" at bounding box center [892, 317] width 230 height 94
radio input "false"
radio input "true"
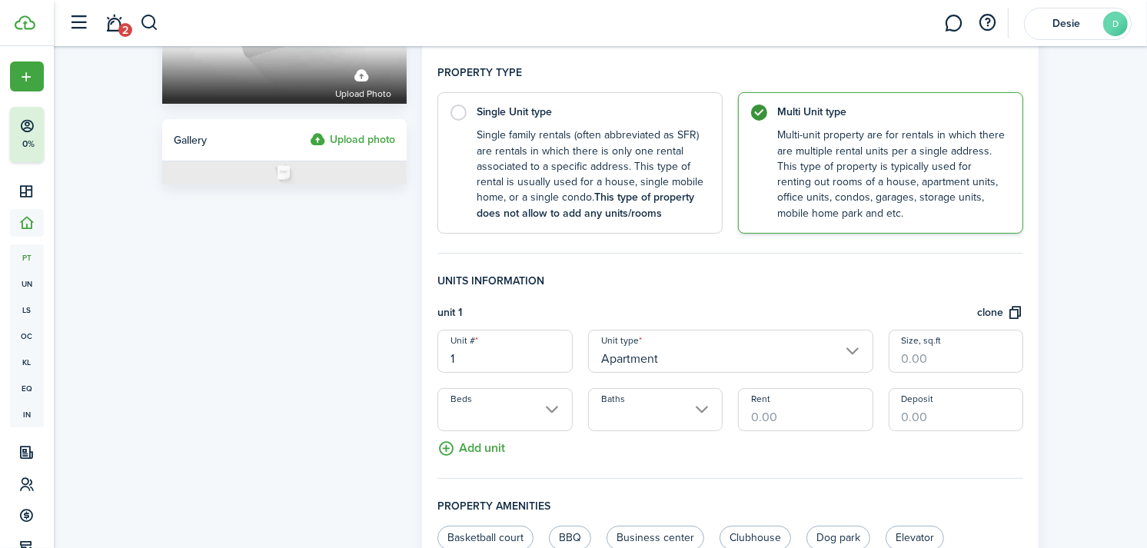
scroll to position [256, 0]
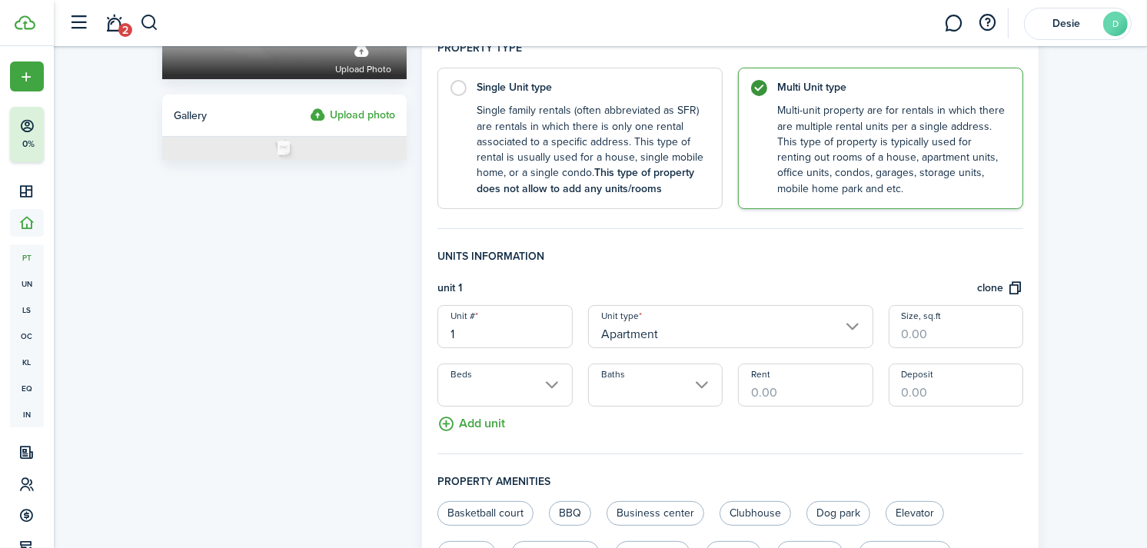
click at [778, 324] on input "Apartment" at bounding box center [730, 326] width 285 height 43
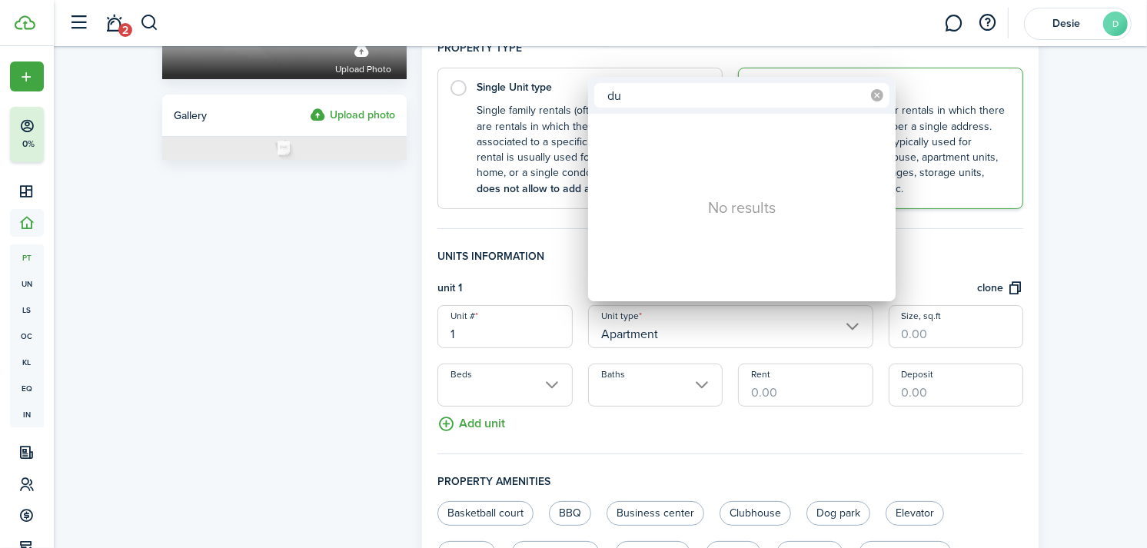
type input "du"
click at [878, 95] on icon at bounding box center [877, 95] width 12 height 12
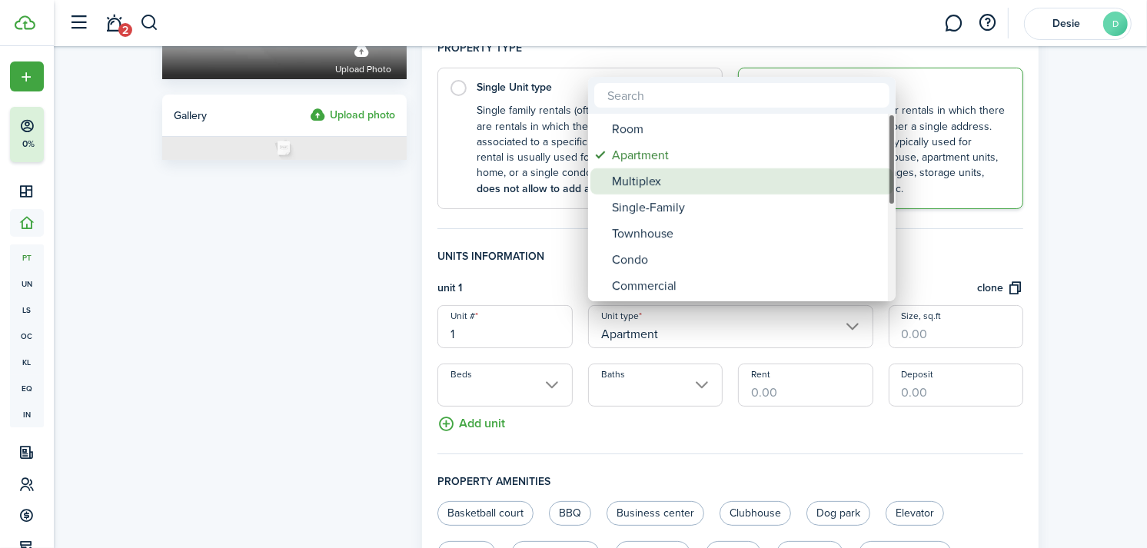
click at [650, 183] on div "Multiplex" at bounding box center [748, 181] width 272 height 26
type input "Multiplex"
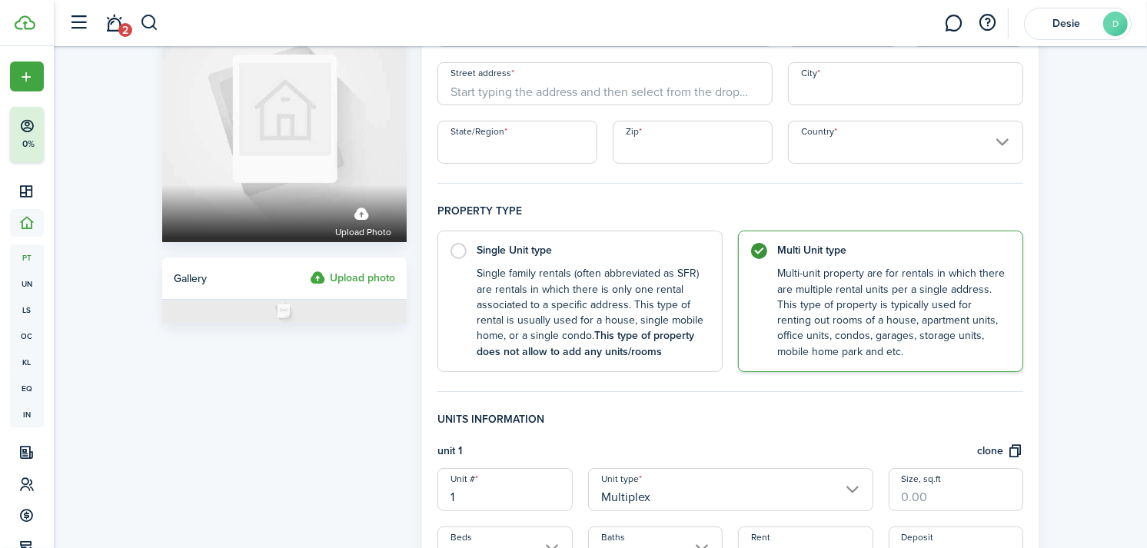
scroll to position [0, 0]
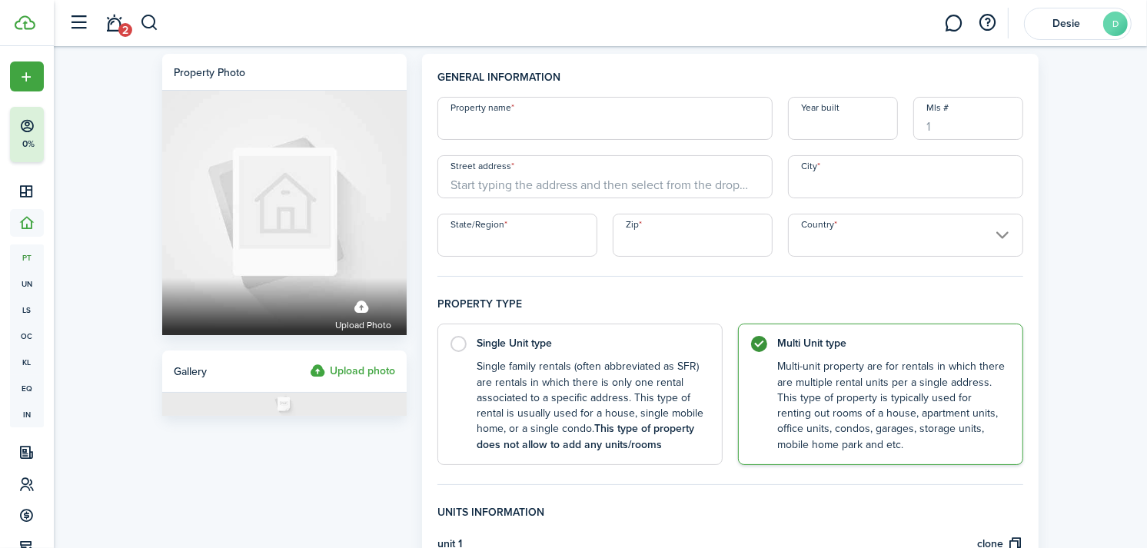
click at [679, 234] on input "Zip" at bounding box center [693, 235] width 160 height 43
click at [612, 131] on input "Property name" at bounding box center [604, 118] width 335 height 43
click at [509, 181] on input "Street address" at bounding box center [604, 176] width 335 height 43
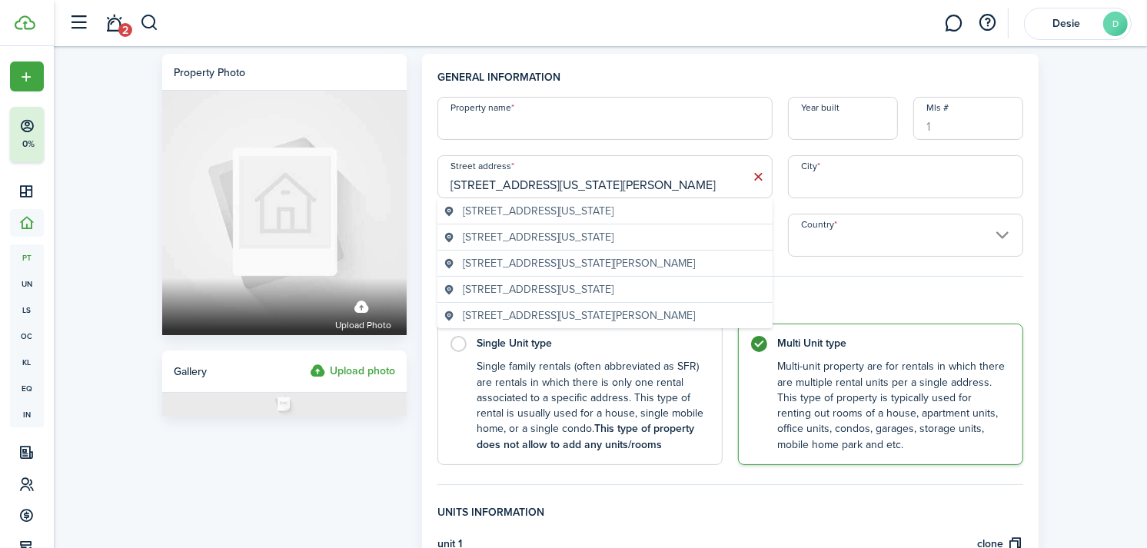
click at [598, 257] on span "[STREET_ADDRESS][US_STATE][PERSON_NAME]" at bounding box center [579, 263] width 232 height 16
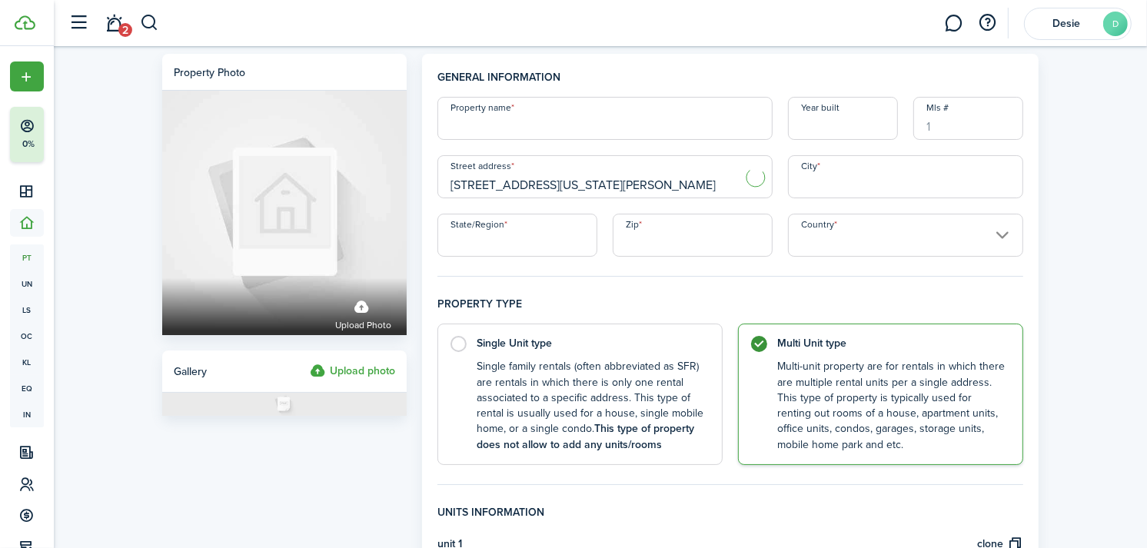
type input "[STREET_ADDRESS][US_STATE]"
type input "St. [PERSON_NAME]"
type input "MI"
type input "49085"
type input "[GEOGRAPHIC_DATA]"
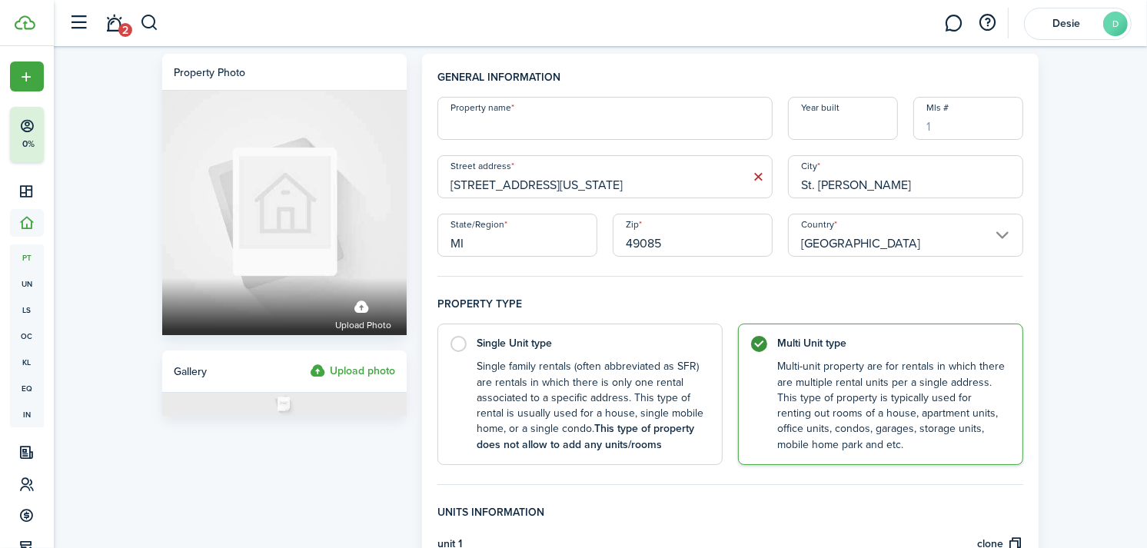
click at [520, 135] on input "Property name" at bounding box center [604, 118] width 335 height 43
type input "Duplex"
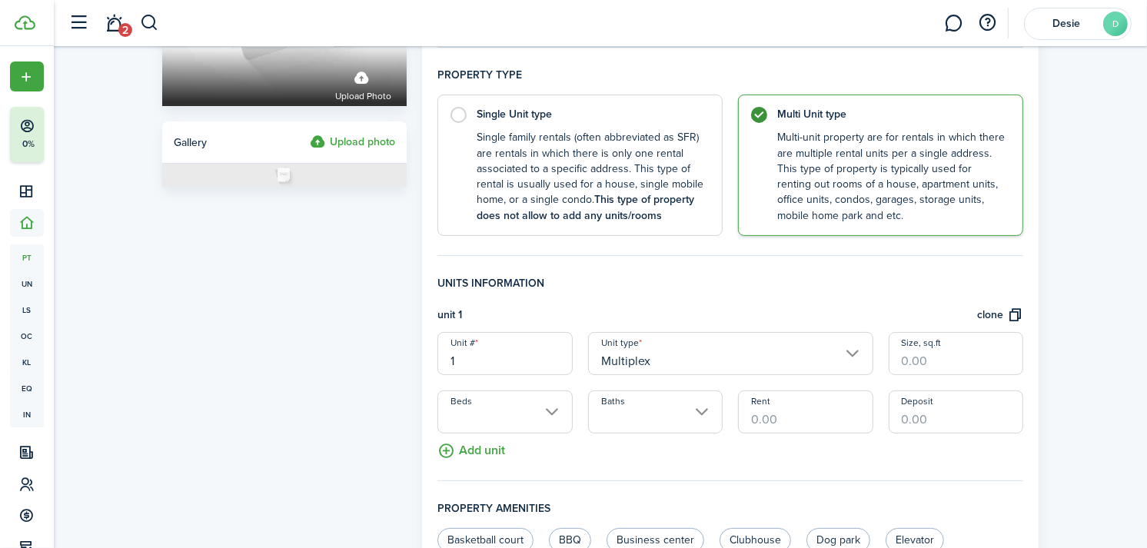
scroll to position [256, 0]
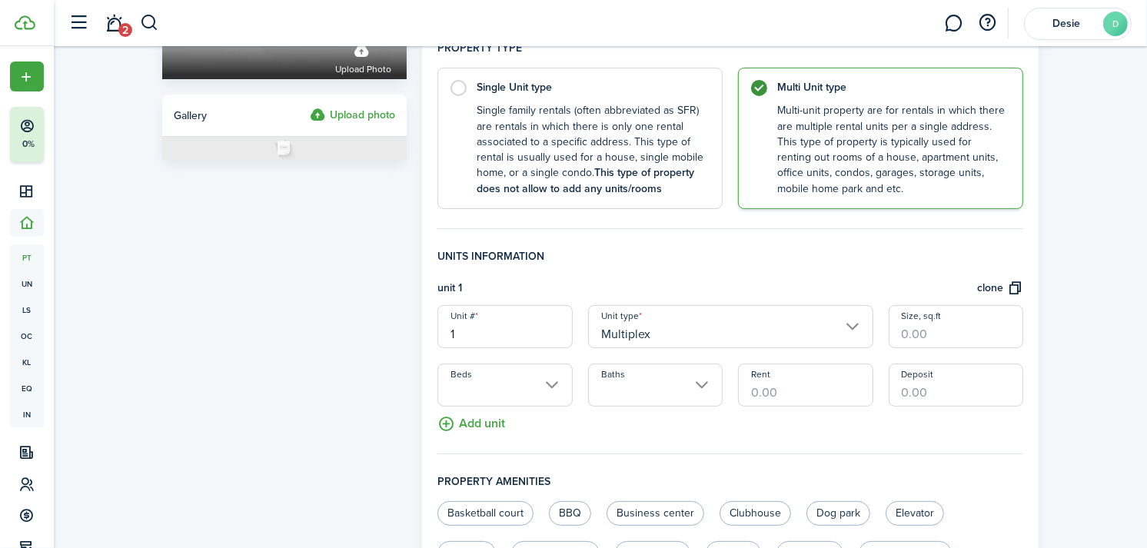
click at [485, 324] on input "1" at bounding box center [504, 326] width 135 height 43
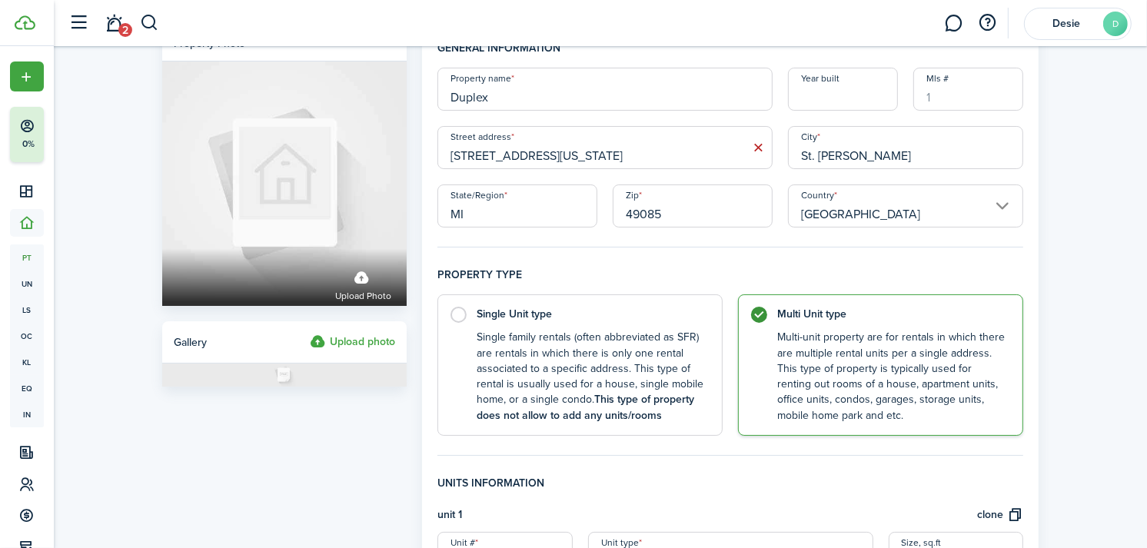
scroll to position [0, 0]
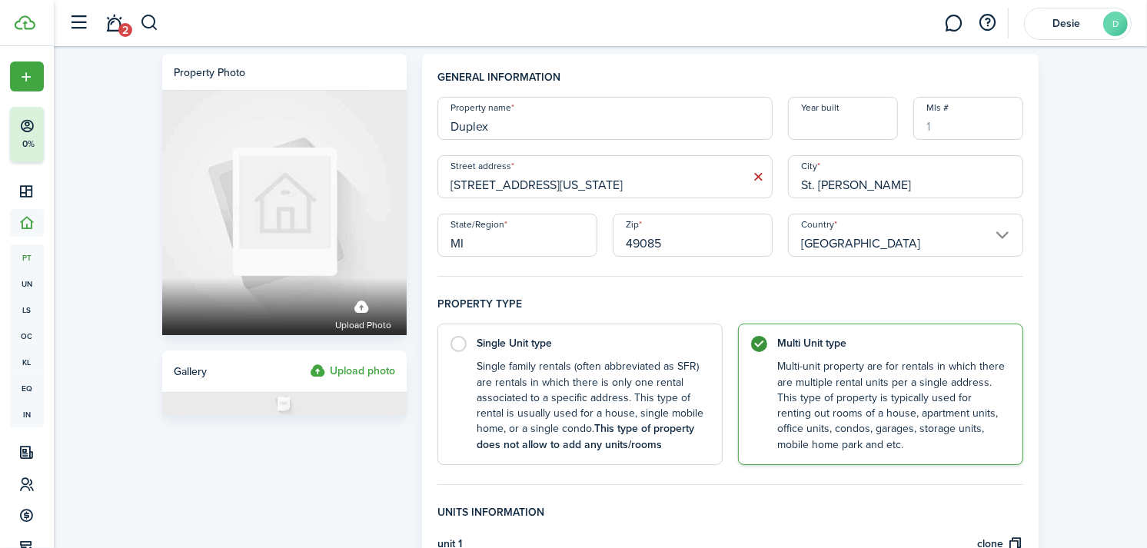
type input "5098"
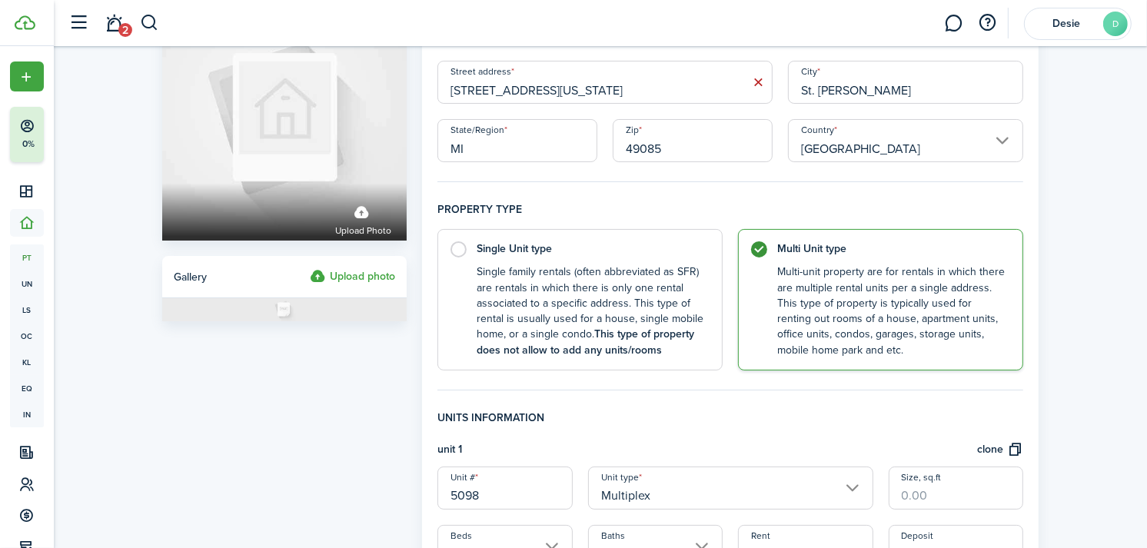
scroll to position [85, 0]
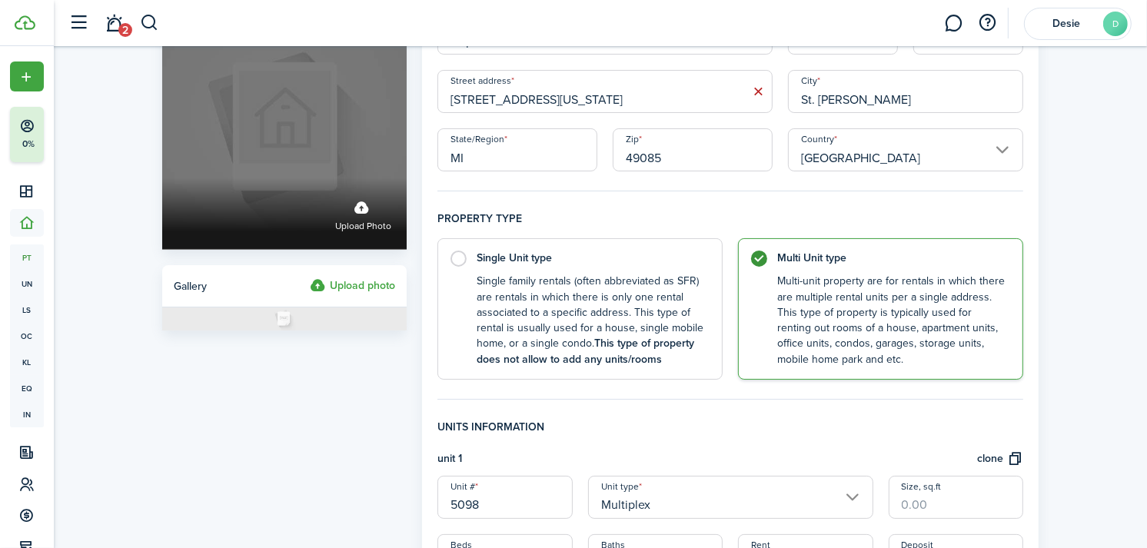
click at [361, 209] on label "Upload photo" at bounding box center [363, 214] width 56 height 41
click at [162, 178] on input "Upload photo" at bounding box center [162, 178] width 0 height 0
click at [361, 221] on span "Upload photo" at bounding box center [363, 226] width 56 height 15
click at [162, 178] on input "Upload photo" at bounding box center [162, 178] width 0 height 0
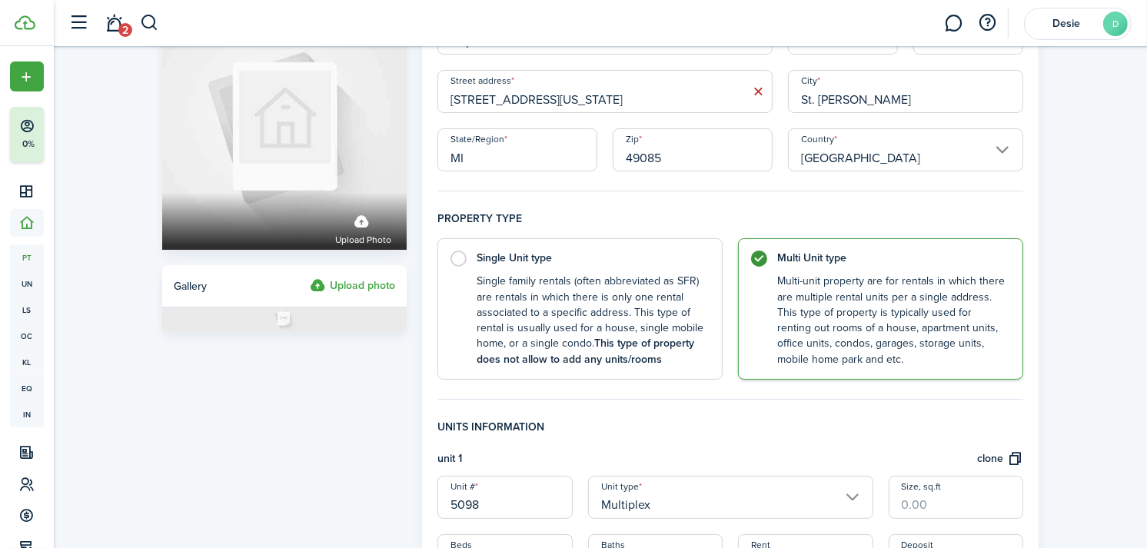
click at [348, 282] on label "Upload photo" at bounding box center [352, 286] width 85 height 18
click at [310, 277] on input "Upload photo" at bounding box center [310, 277] width 0 height 0
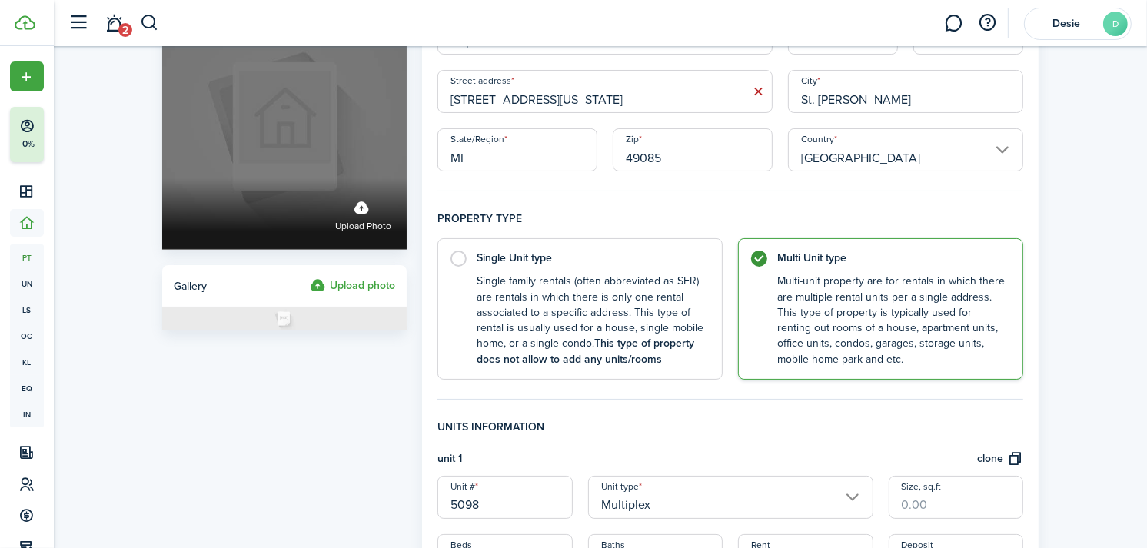
click at [364, 210] on label "Upload photo" at bounding box center [363, 214] width 56 height 41
click at [162, 178] on input "Upload photo" at bounding box center [162, 178] width 0 height 0
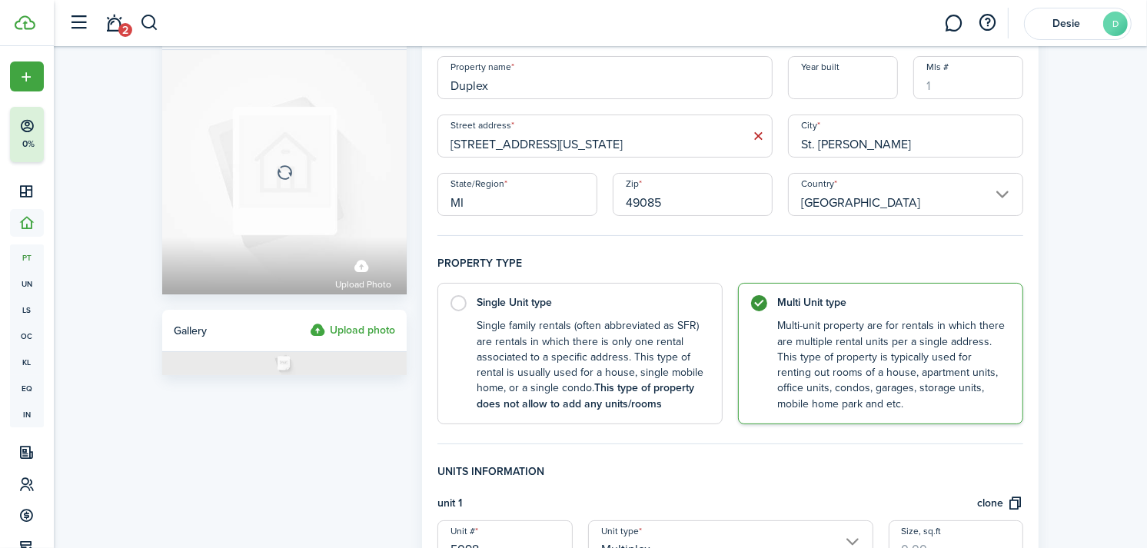
scroll to position [0, 0]
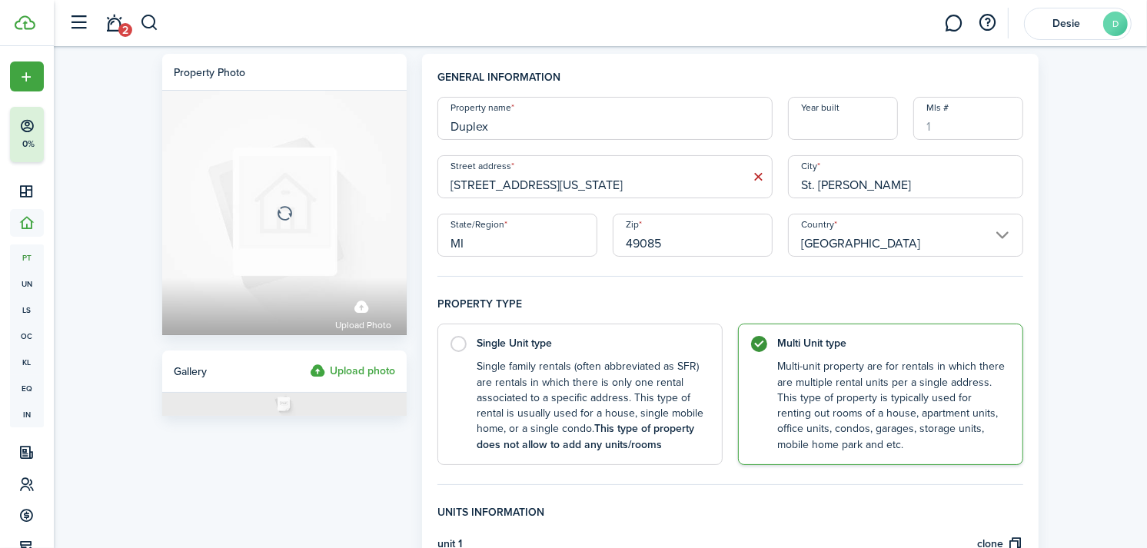
click at [294, 215] on icon at bounding box center [284, 213] width 244 height 244
click at [615, 188] on input "[STREET_ADDRESS][US_STATE]" at bounding box center [604, 176] width 335 height 43
click at [530, 234] on input "MI" at bounding box center [517, 235] width 160 height 43
click at [287, 212] on icon at bounding box center [284, 213] width 244 height 244
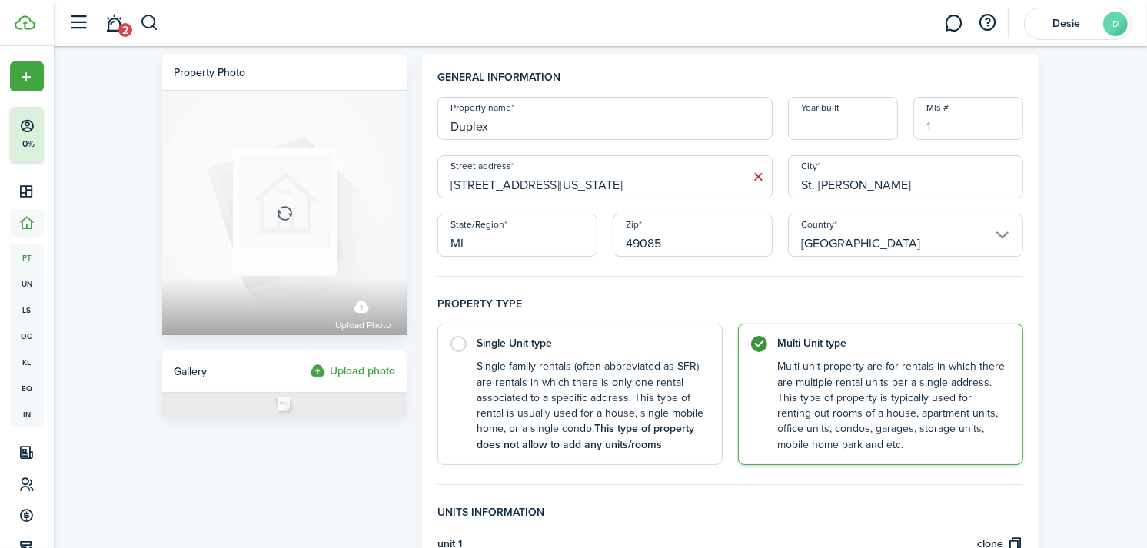
click at [363, 312] on icon at bounding box center [284, 213] width 244 height 244
click at [360, 369] on label "Upload photo" at bounding box center [352, 371] width 85 height 18
click at [310, 362] on input "Upload photo" at bounding box center [310, 362] width 0 height 0
